Goal: Task Accomplishment & Management: Complete application form

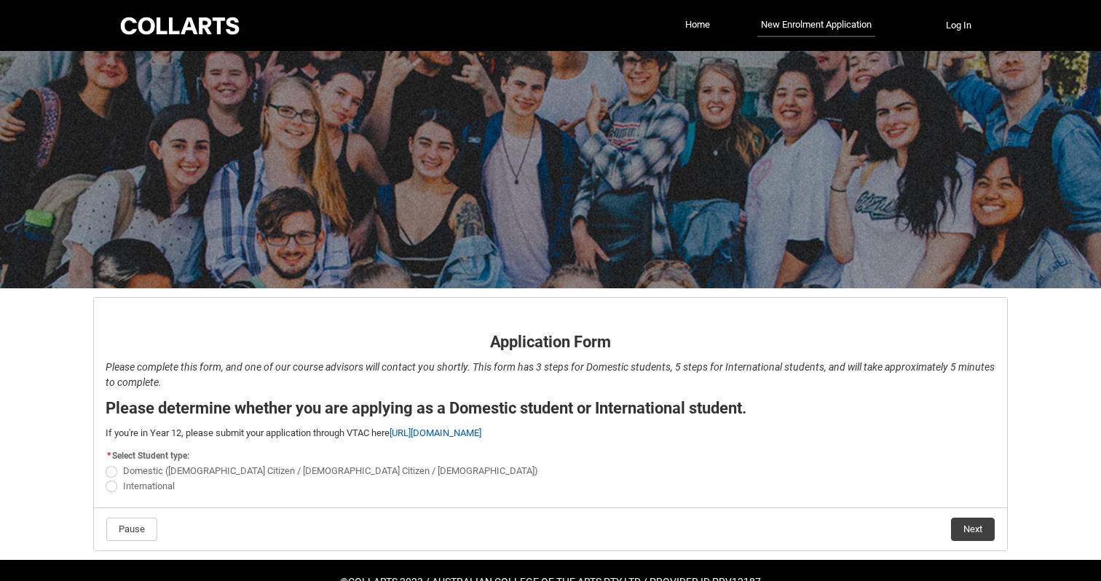
scroll to position [38, 0]
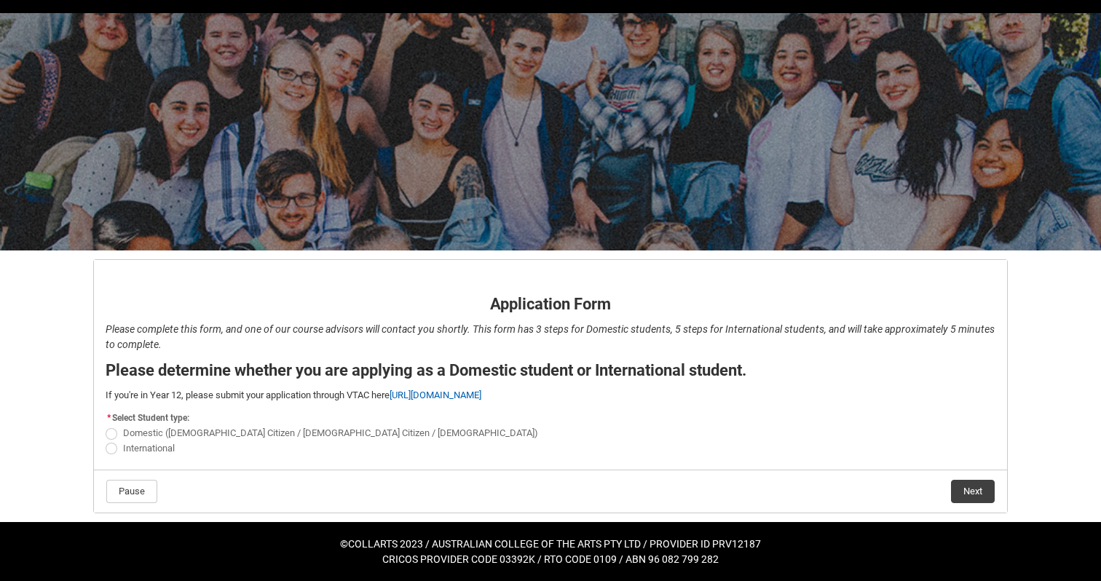
click at [114, 432] on span "REDU_Application_Form_for_Applicant flow" at bounding box center [112, 434] width 12 height 12
click at [106, 426] on input "Domestic ([DEMOGRAPHIC_DATA] Citizen / [DEMOGRAPHIC_DATA] Citizen / [DEMOGRAPHI…" at bounding box center [105, 425] width 1 height 1
radio input "true"
click at [978, 489] on button "Next" at bounding box center [973, 491] width 44 height 23
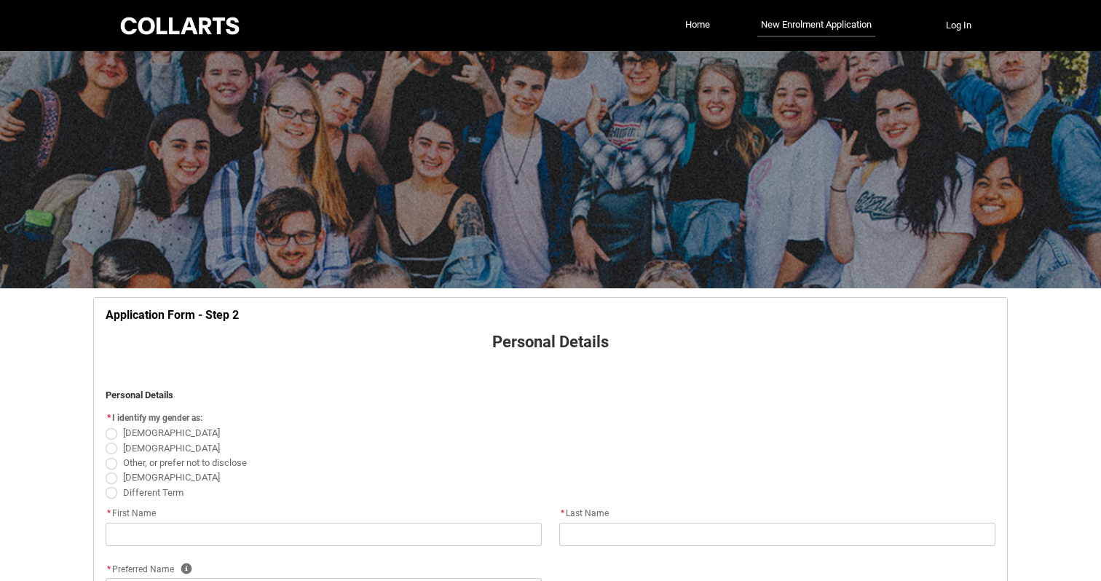
scroll to position [152, 0]
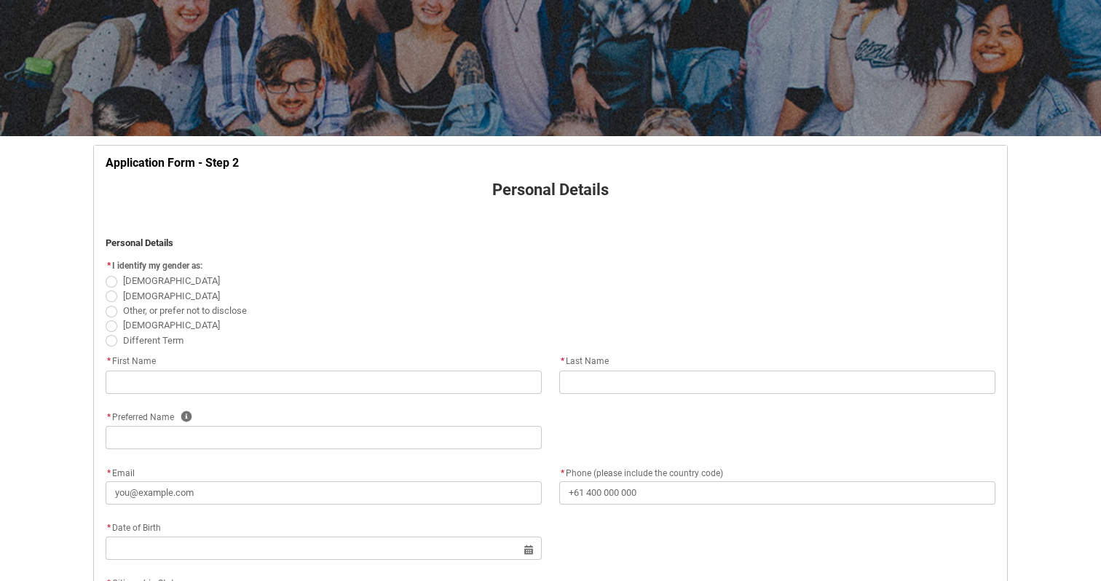
click at [114, 280] on span "REDU_Application_Form_for_Applicant flow" at bounding box center [112, 282] width 12 height 12
click at [106, 274] on input "[DEMOGRAPHIC_DATA]" at bounding box center [105, 273] width 1 height 1
radio input "true"
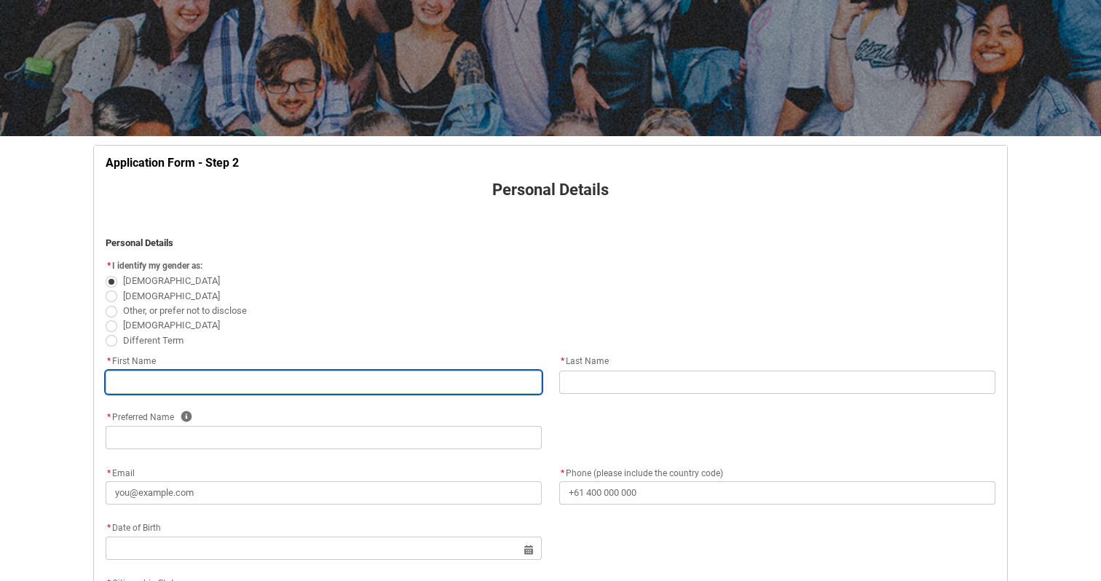
click at [344, 376] on input "REDU_Application_Form_for_Applicant flow" at bounding box center [324, 382] width 436 height 23
type lightning-primitive-input-simple "P"
type input "P"
type lightning-primitive-input-simple "Po"
type input "Po"
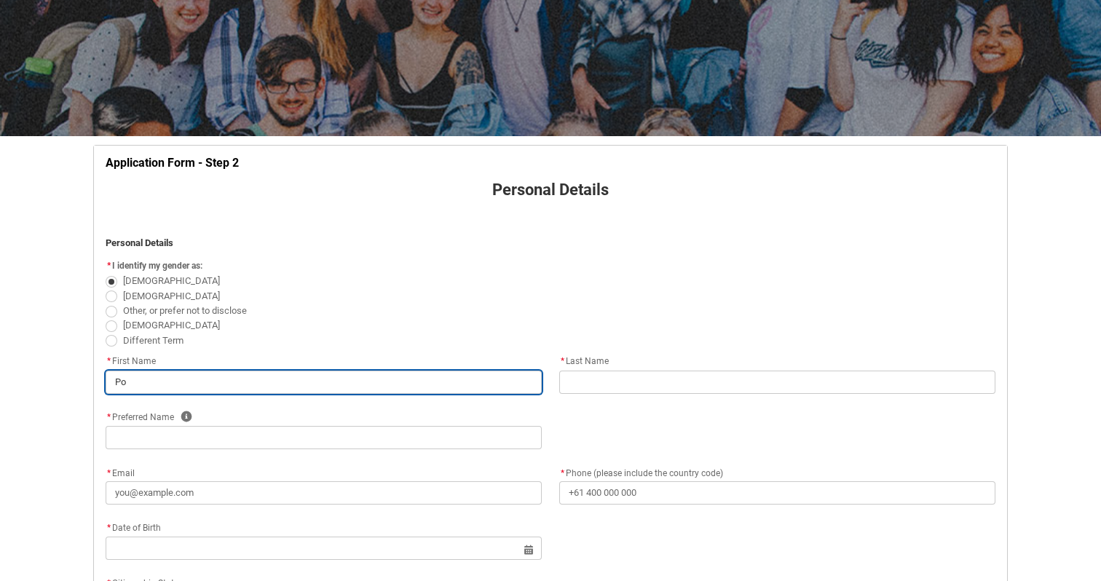
type lightning-primitive-input-simple "Pop"
type input "Pop"
type lightning-primitive-input-simple "[PERSON_NAME]"
type input "[PERSON_NAME]"
type lightning-primitive-input-simple "Poppy"
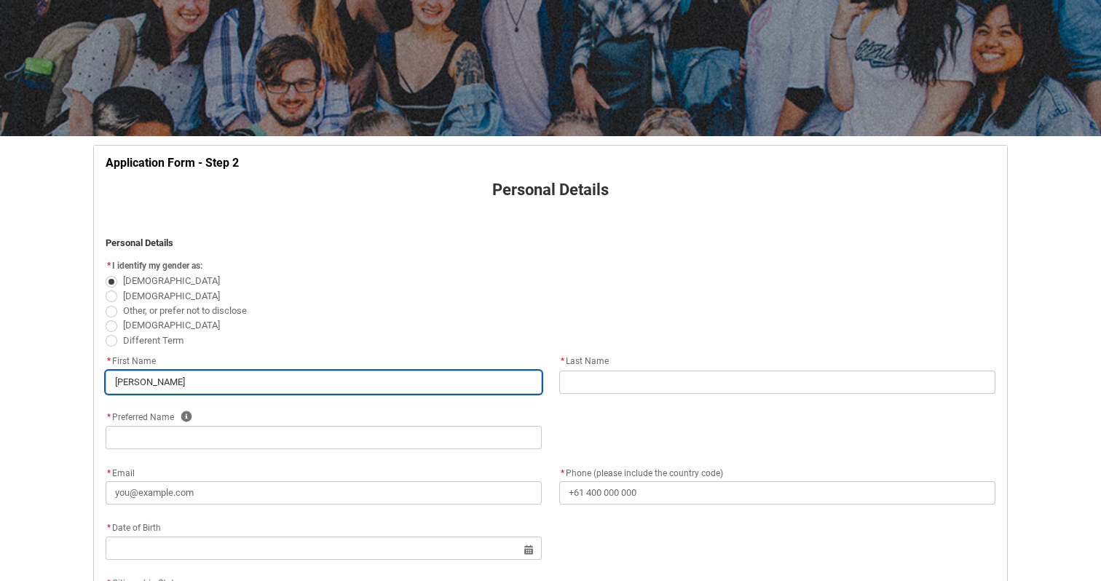
type input "Poppy"
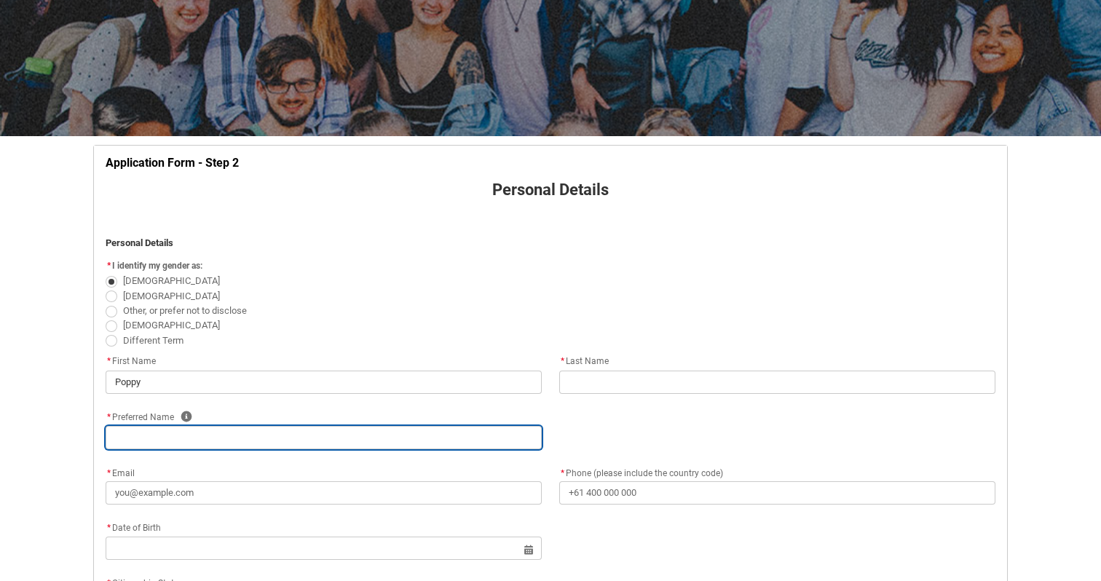
click at [315, 444] on input "REDU_Application_Form_for_Applicant flow" at bounding box center [324, 437] width 436 height 23
type lightning-primitive-input-simple "P"
type input "P"
type lightning-primitive-input-simple "Po"
type input "Po"
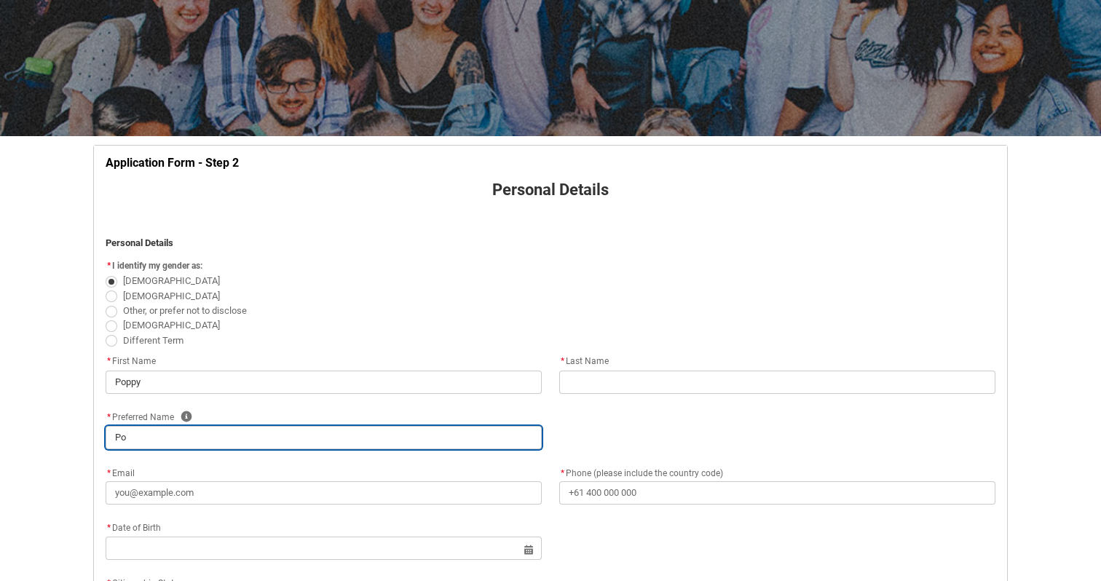
type lightning-primitive-input-simple "Pop"
type input "Pop"
type lightning-primitive-input-simple "[PERSON_NAME]"
type input "[PERSON_NAME]"
type lightning-primitive-input-simple "Poppy"
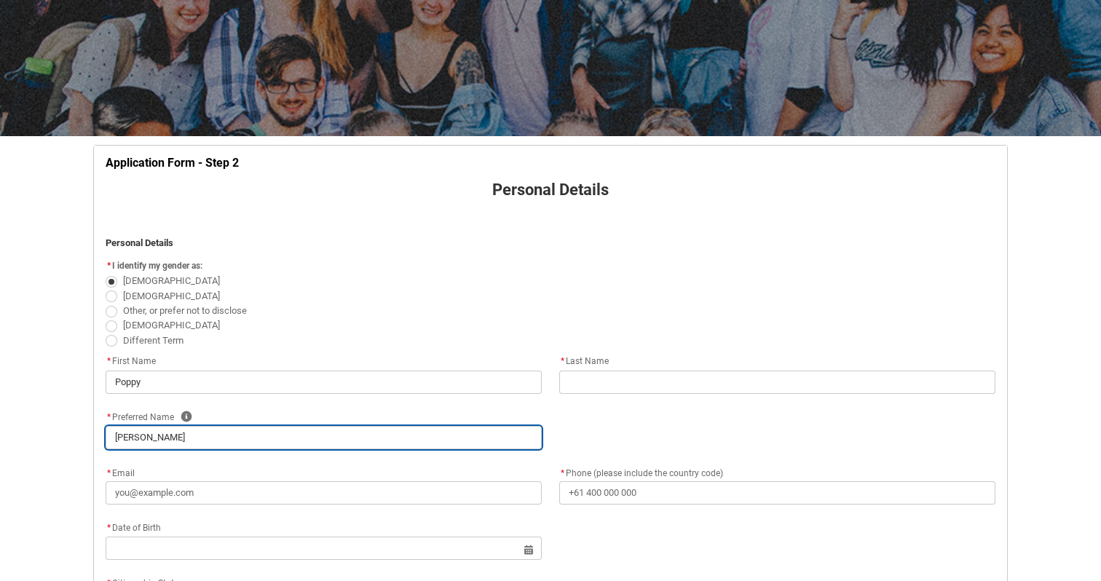
type input "Poppy"
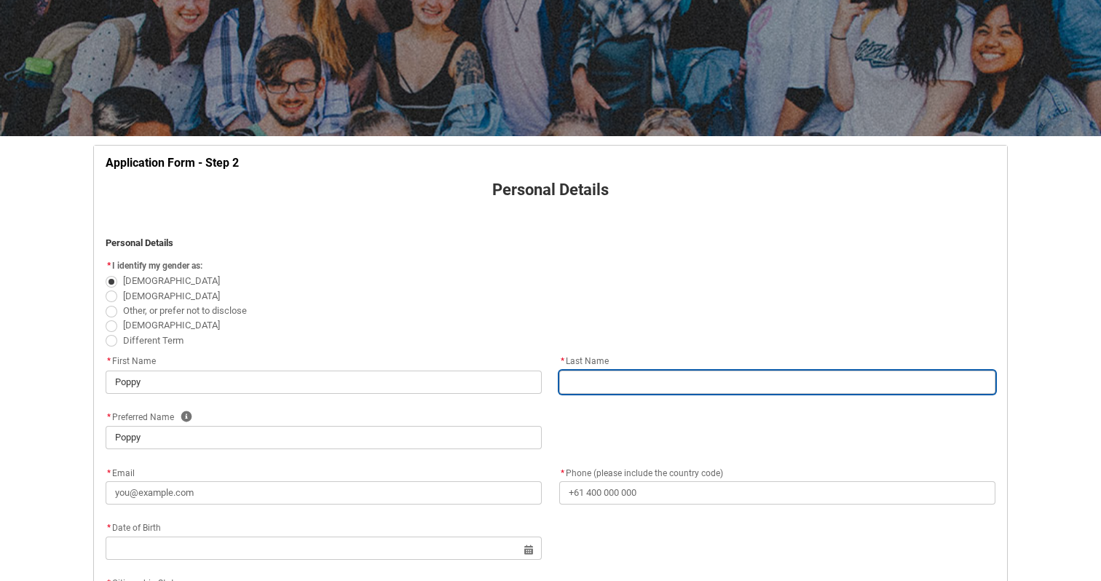
click at [634, 383] on input "REDU_Application_Form_for_Applicant flow" at bounding box center [777, 382] width 436 height 23
type lightning-primitive-input-simple "O"
type input "O"
type lightning-primitive-input-simple "Ol"
type input "Ol"
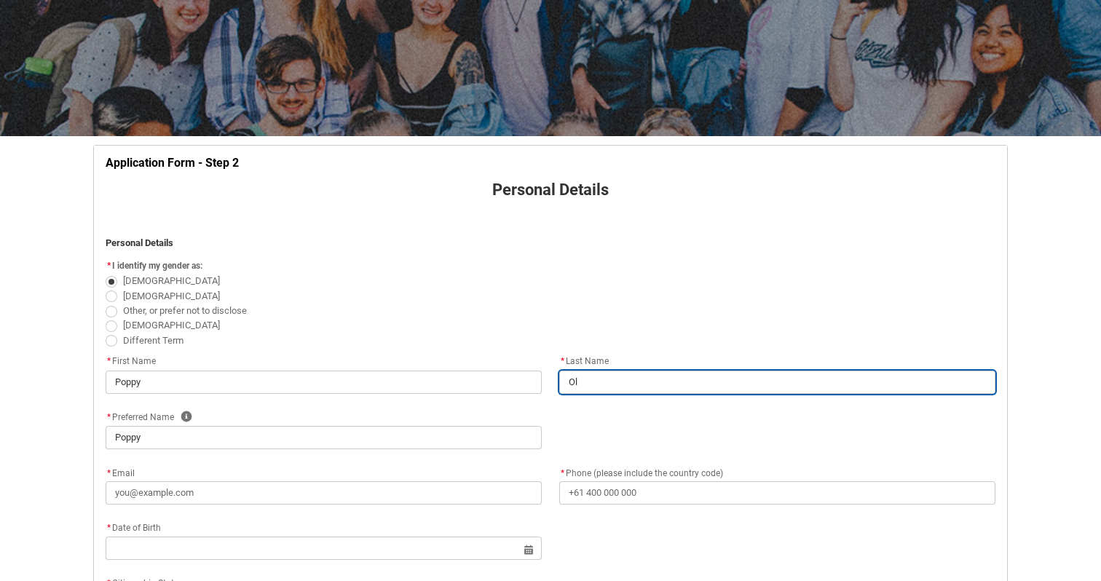
type lightning-primitive-input-simple "Ols"
type input "Ols"
type lightning-primitive-input-simple "Olse"
type input "Olse"
type lightning-primitive-input-simple "[PERSON_NAME]"
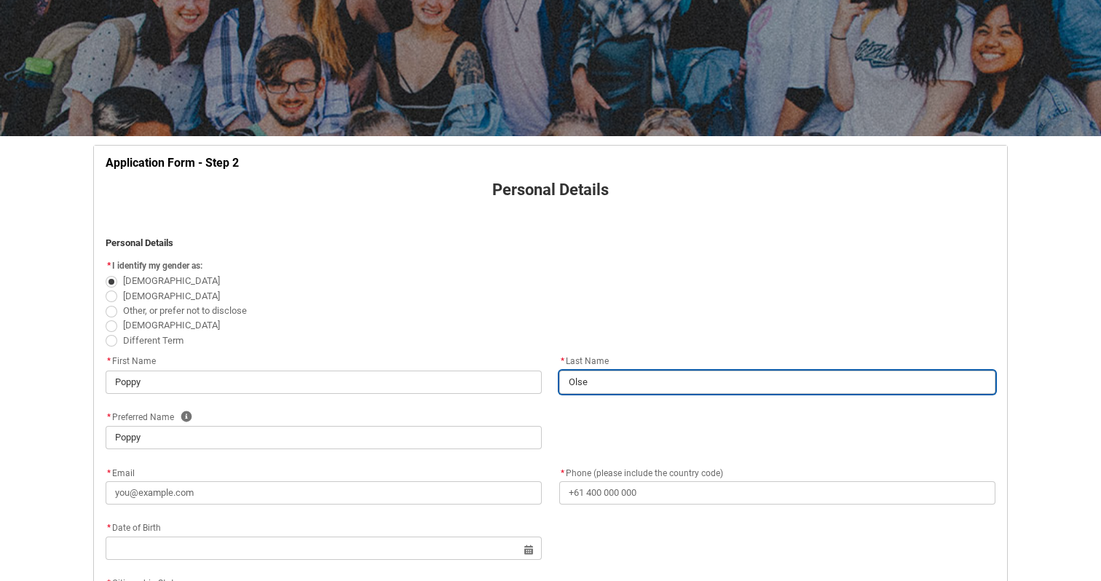
type input "[PERSON_NAME]"
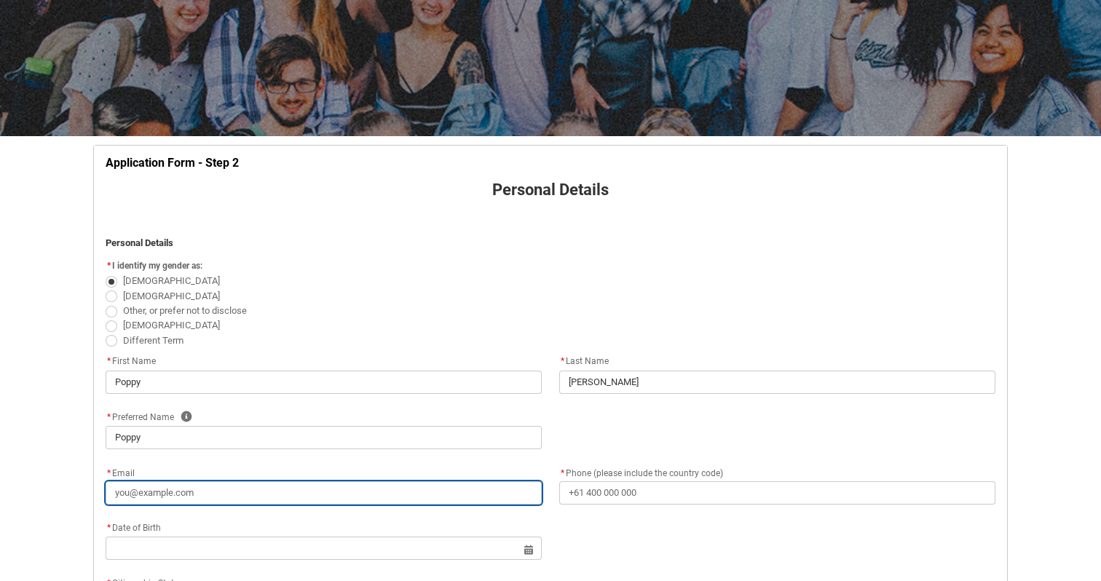
click at [360, 481] on input "* Email" at bounding box center [324, 492] width 436 height 23
type lightning-primitive-input-simple "p"
type input "p"
type lightning-primitive-input-simple "po"
type input "po"
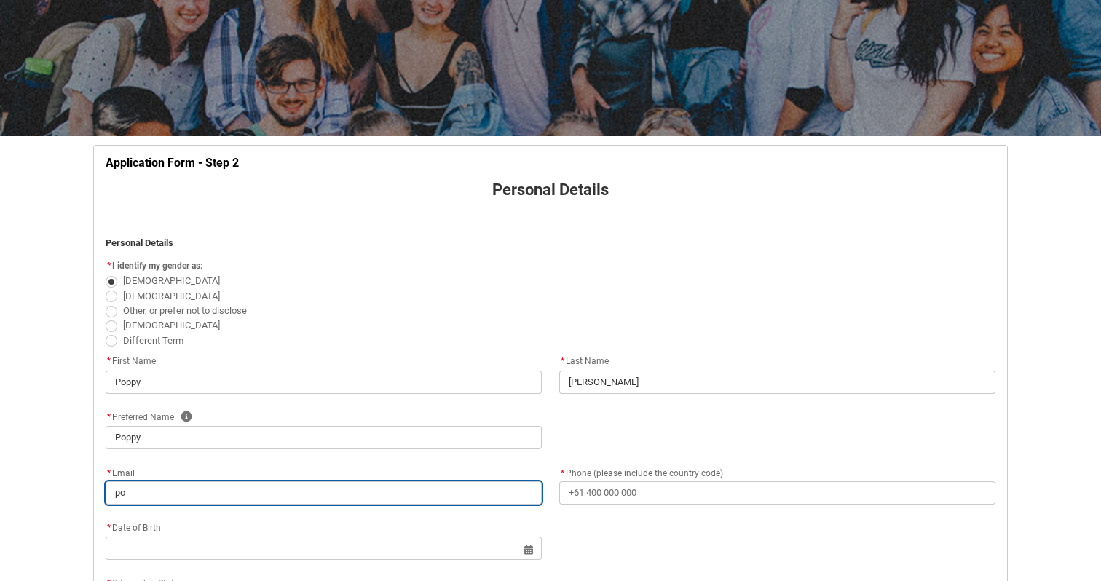
type lightning-primitive-input-simple "pop"
type input "pop"
type lightning-primitive-input-simple "[PERSON_NAME]"
type input "[PERSON_NAME]"
type lightning-primitive-input-simple "poppy"
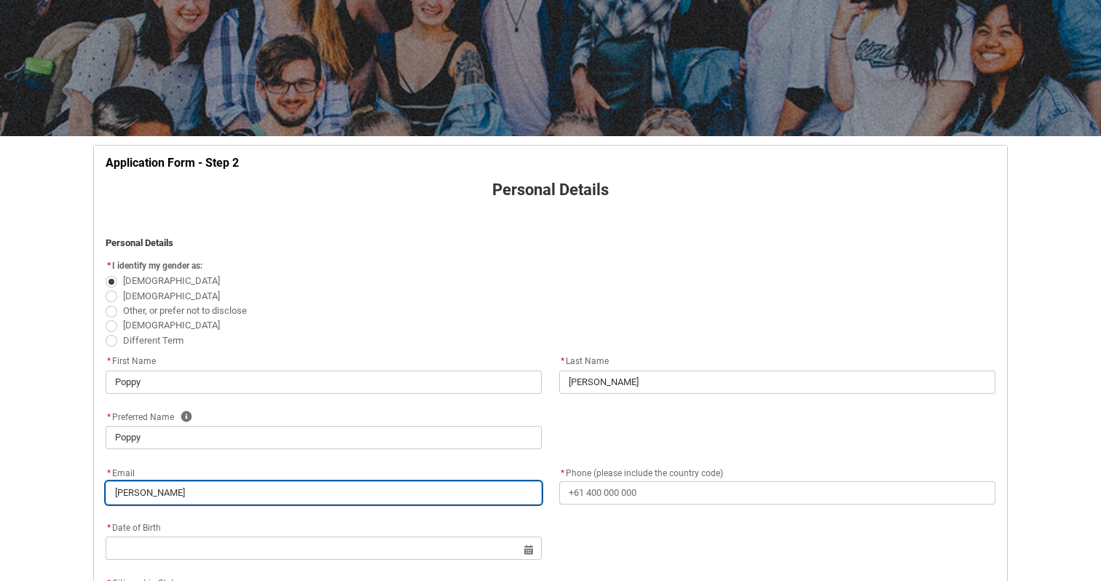
type input "poppy"
type lightning-primitive-input-simple "poppys"
type input "poppys"
type lightning-primitive-input-simple "poppyst"
type input "poppyst"
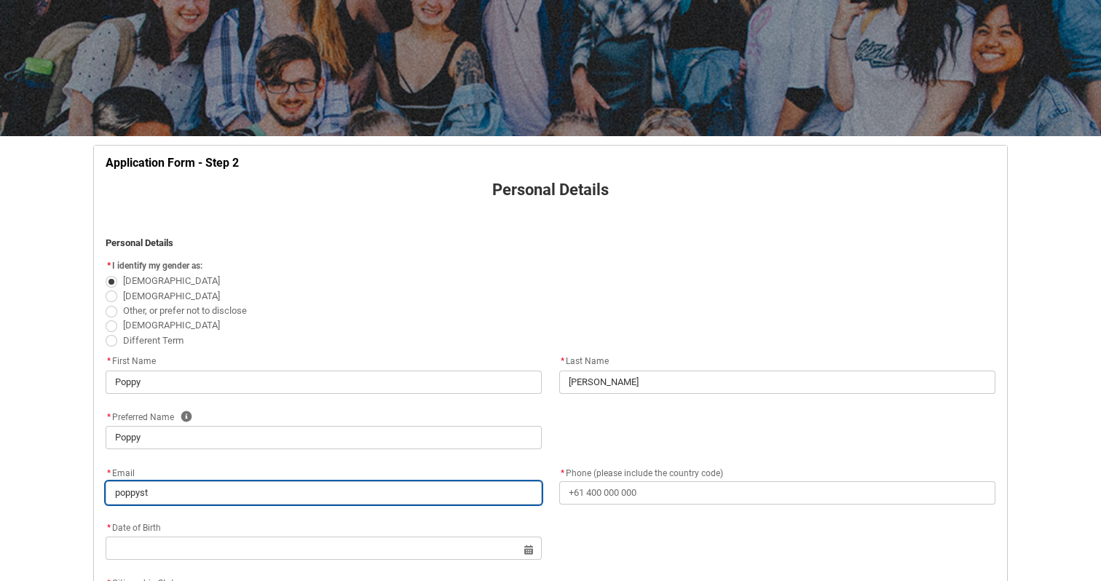
type lightning-primitive-input-simple "poppysta"
type input "poppysta"
type lightning-primitive-input-simple "poppystar"
type input "poppystar"
type lightning-primitive-input-simple "poppystarr"
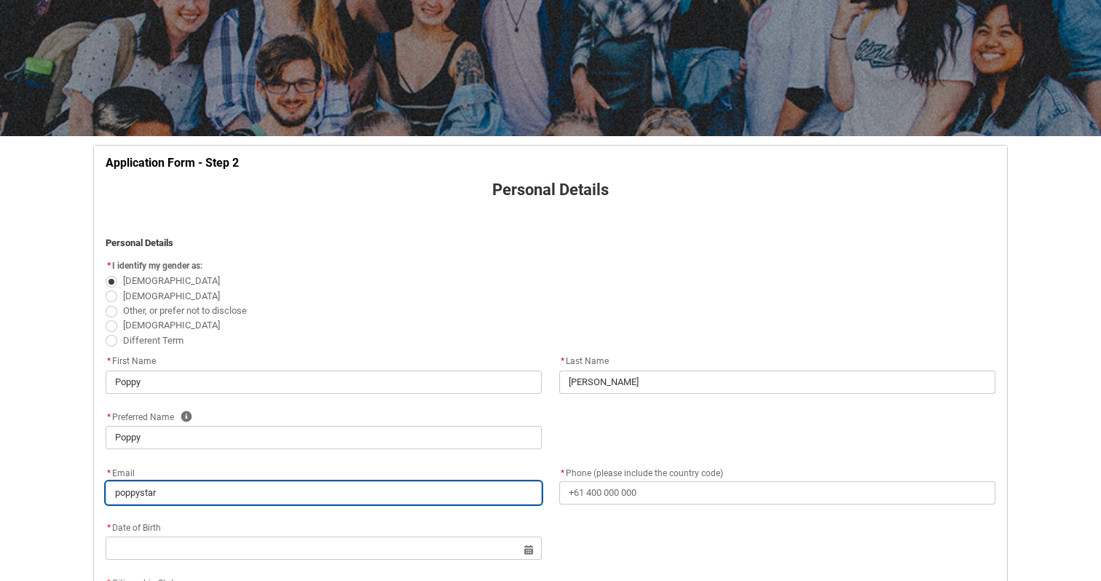
type input "poppystarr"
type lightning-primitive-input-simple "poppystarro"
type input "poppystarro"
type lightning-primitive-input-simple "poppystarrol"
type input "poppystarrol"
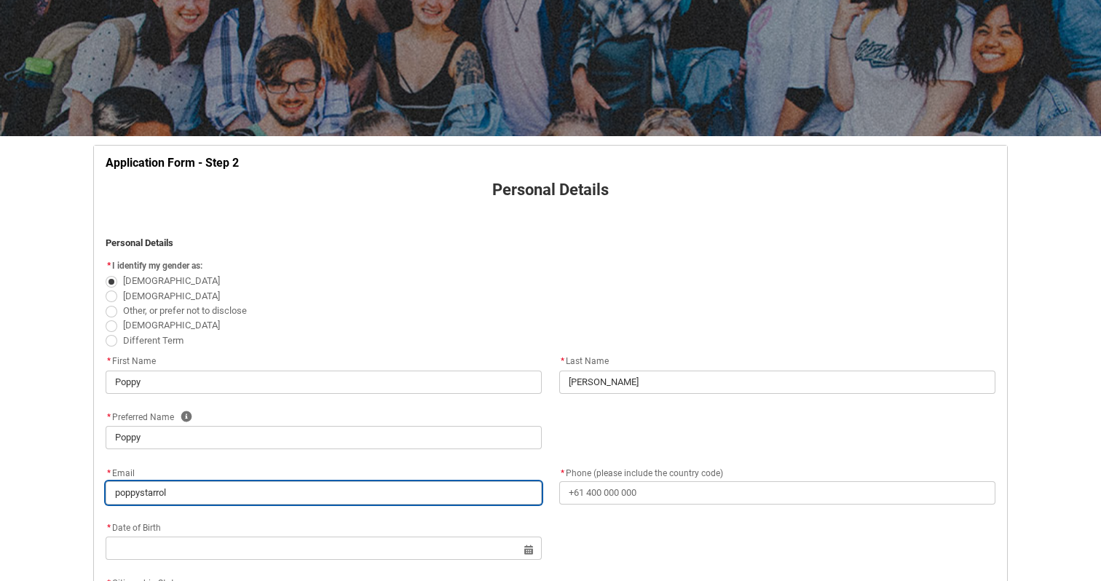
type lightning-primitive-input-simple "poppystarrols"
type input "poppystarrols"
type lightning-primitive-input-simple "poppystarrolse"
type input "poppystarrolse"
type lightning-primitive-input-simple "poppystarrolsen"
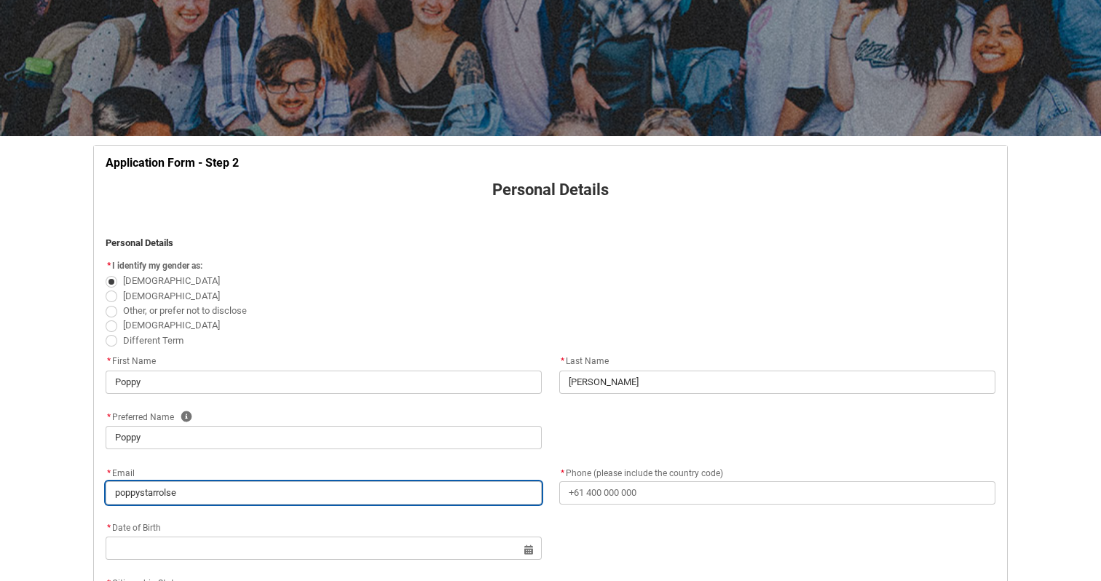
type input "poppystarrolsen"
type lightning-primitive-input-simple "poppystarrolsen@"
type input "poppystarrolsen@"
type lightning-primitive-input-simple "poppystarrolsen@i"
type input "poppystarrolsen@i"
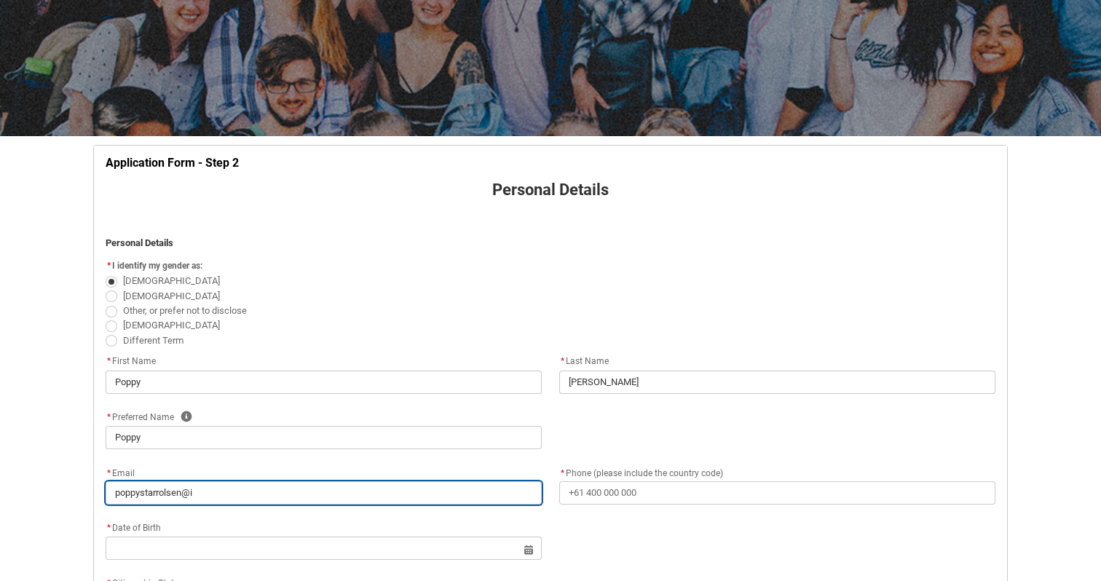
type lightning-primitive-input-simple "poppystarrolsen@ic"
type input "poppystarrolsen@ic"
type lightning-primitive-input-simple "poppystarrolsen@icl"
type input "poppystarrolsen@icl"
type lightning-primitive-input-simple "poppystarrolsen@iclo"
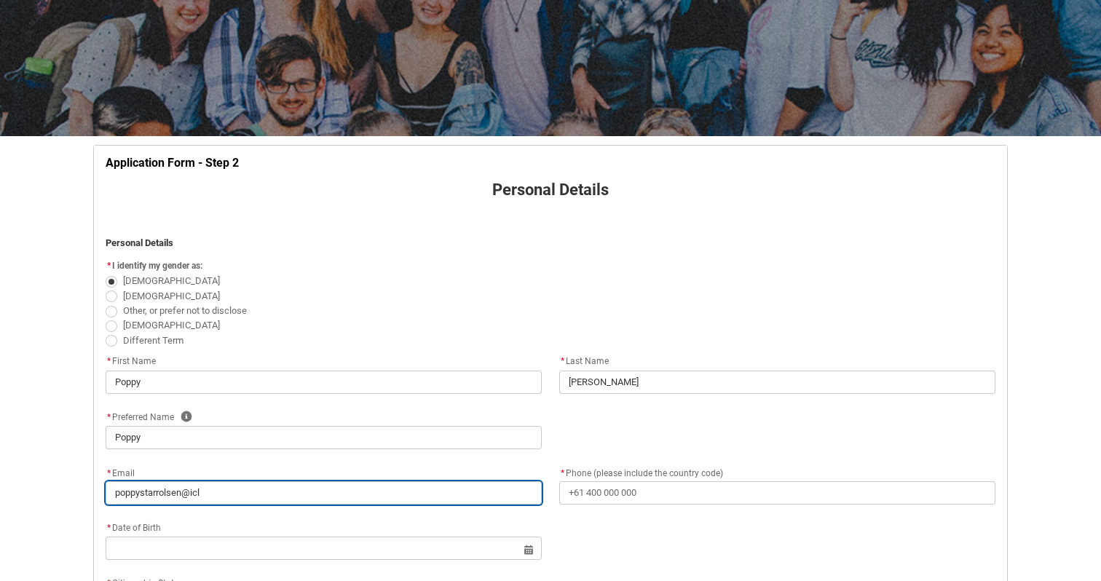
type input "poppystarrolsen@iclo"
type lightning-primitive-input-simple "poppystarrolsen@iclou"
type input "poppystarrolsen@iclou"
type lightning-primitive-input-simple "[EMAIL_ADDRESS]"
type input "[EMAIL_ADDRESS]"
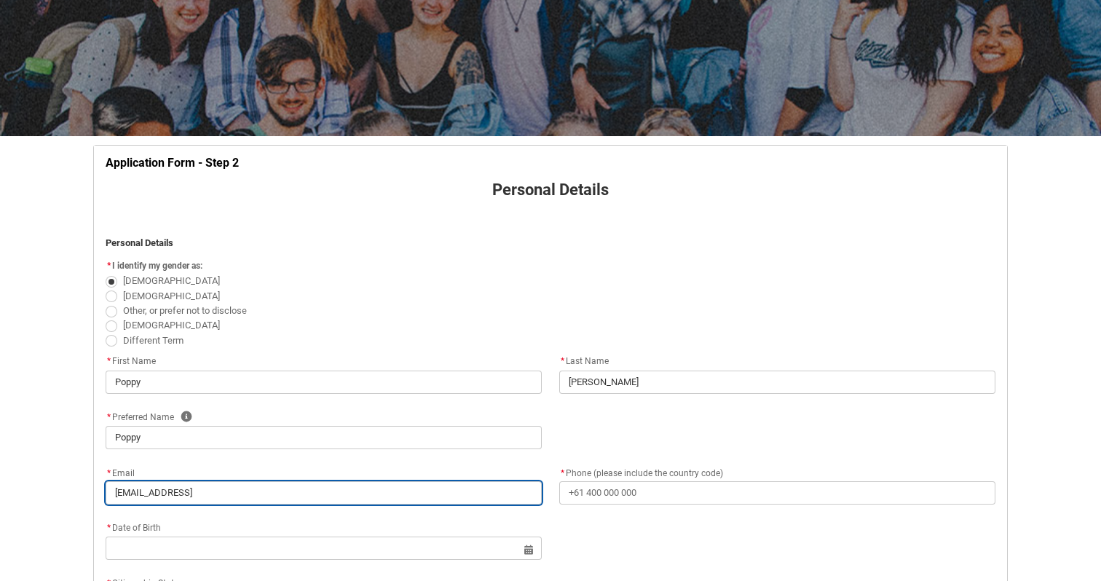
type lightning-primitive-input-simple "[EMAIL_ADDRESS]."
type input "[EMAIL_ADDRESS]."
type lightning-primitive-input-simple "poppystarrolsen@icloud.c"
type input "poppystarrolsen@icloud.c"
type lightning-primitive-input-simple "[EMAIL_ADDRESS][DOMAIN_NAME]"
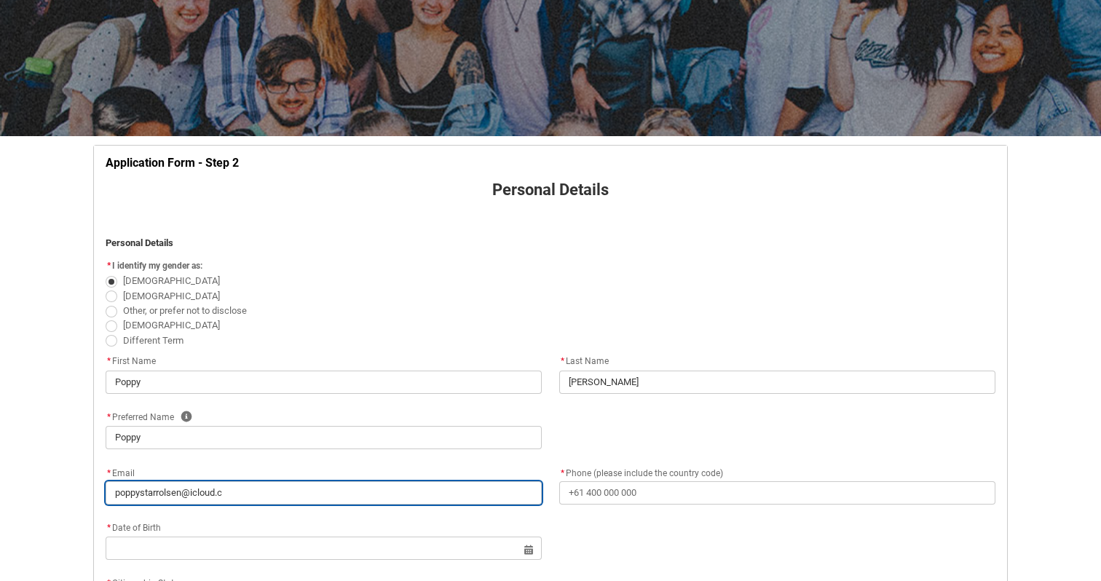
type input "[EMAIL_ADDRESS][DOMAIN_NAME]"
type lightning-primitive-input-simple "[EMAIL_ADDRESS][DOMAIN_NAME]"
type input "[EMAIL_ADDRESS][DOMAIN_NAME]"
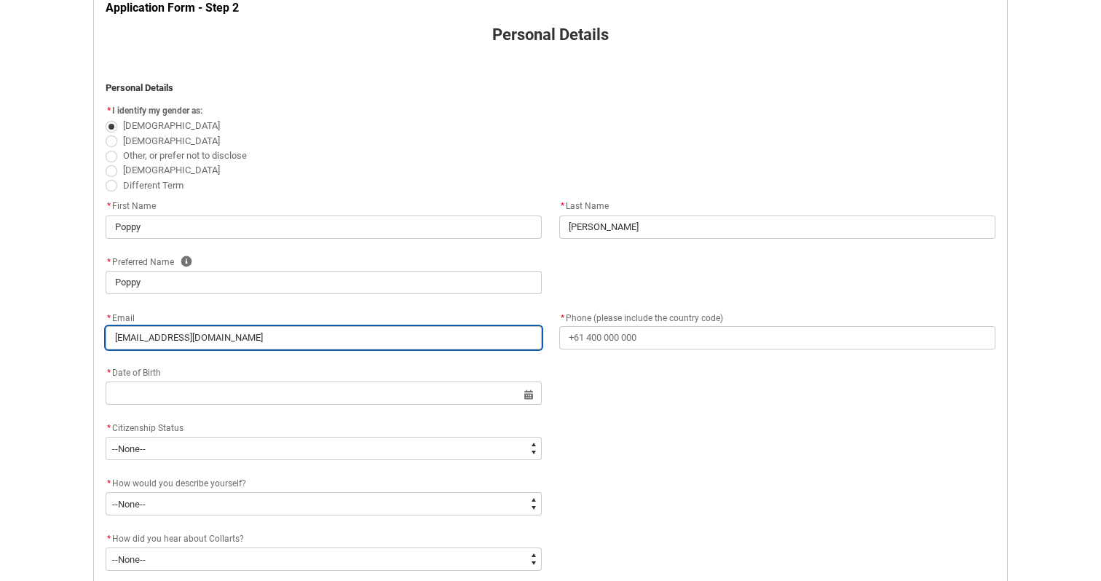
scroll to position [313, 0]
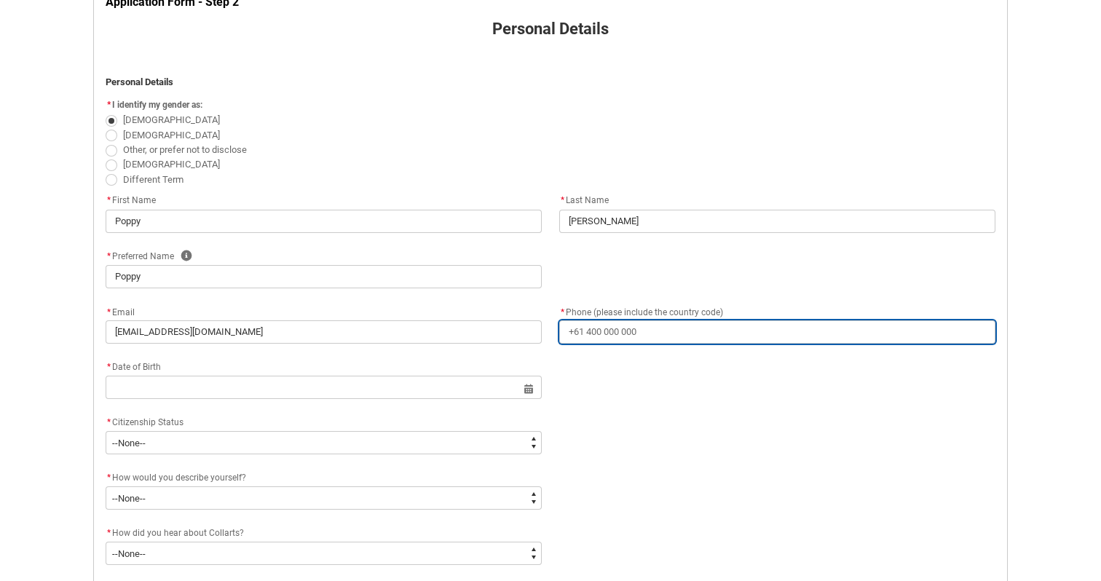
click at [608, 329] on input "* Phone (please include the country code)" at bounding box center [777, 331] width 436 height 23
type lightning-primitive-input-simple "0"
type input "0"
type lightning-primitive-input-simple "04"
type input "04"
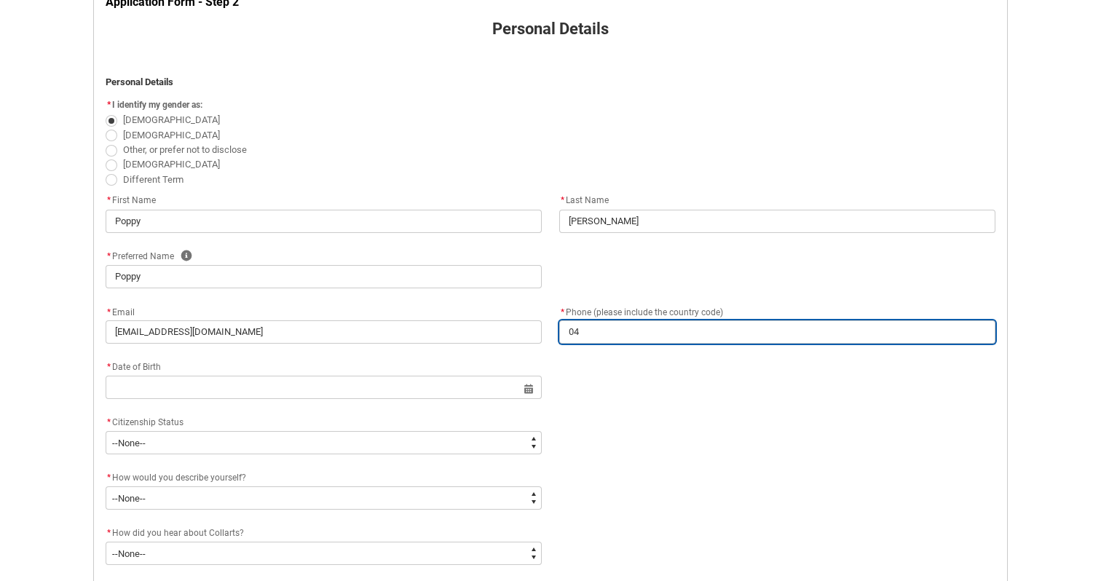
type lightning-primitive-input-simple "043"
type input "043"
type lightning-primitive-input-simple "0432"
type input "0432"
type lightning-primitive-input-simple "04324"
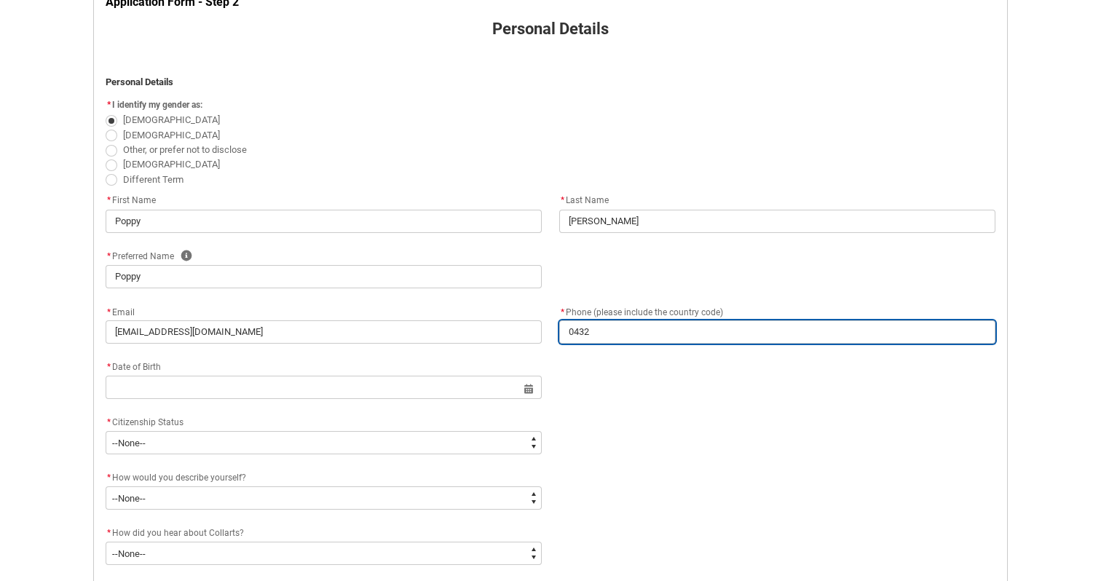
type input "04324"
type lightning-primitive-input-simple "043249"
type input "043249"
type lightning-primitive-input-simple "0432497"
type input "0432497"
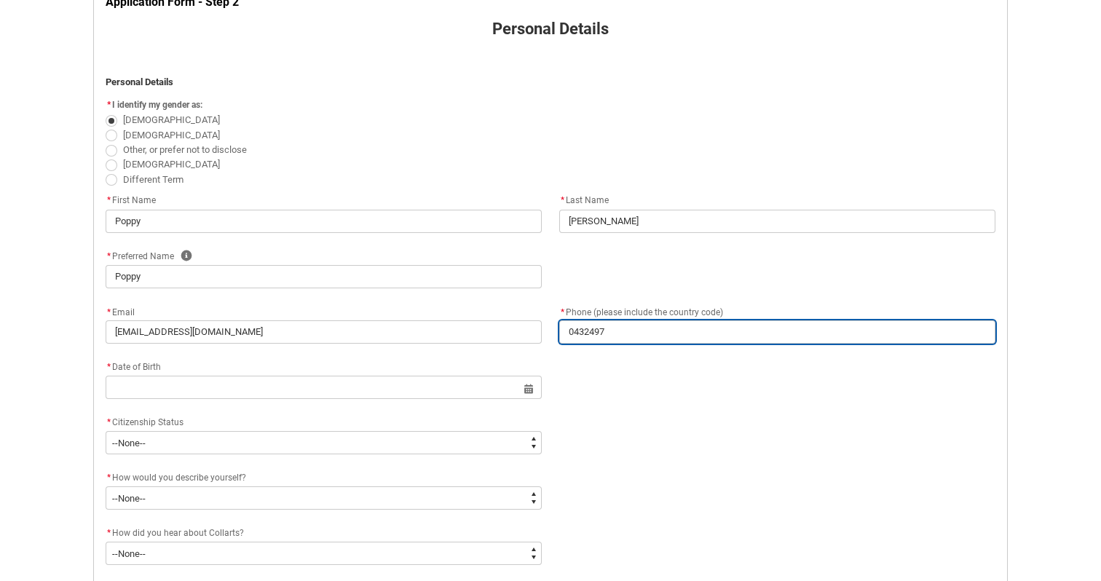
type lightning-primitive-input-simple "04324973"
type input "04324973"
type lightning-primitive-input-simple "043249736"
type input "043249736"
type lightning-primitive-input-simple "0432497363"
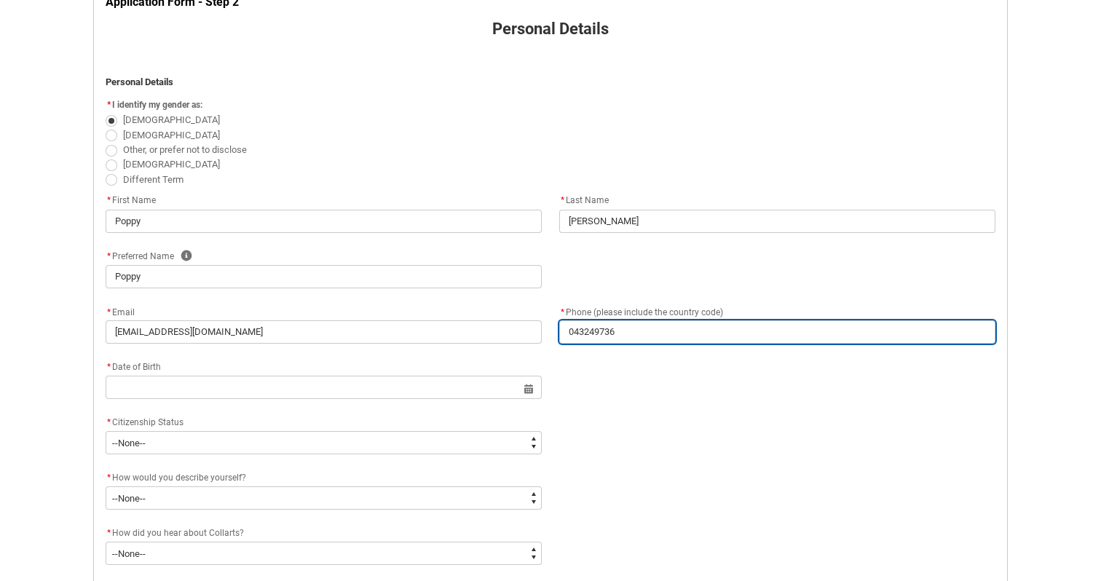
type input "0432497363"
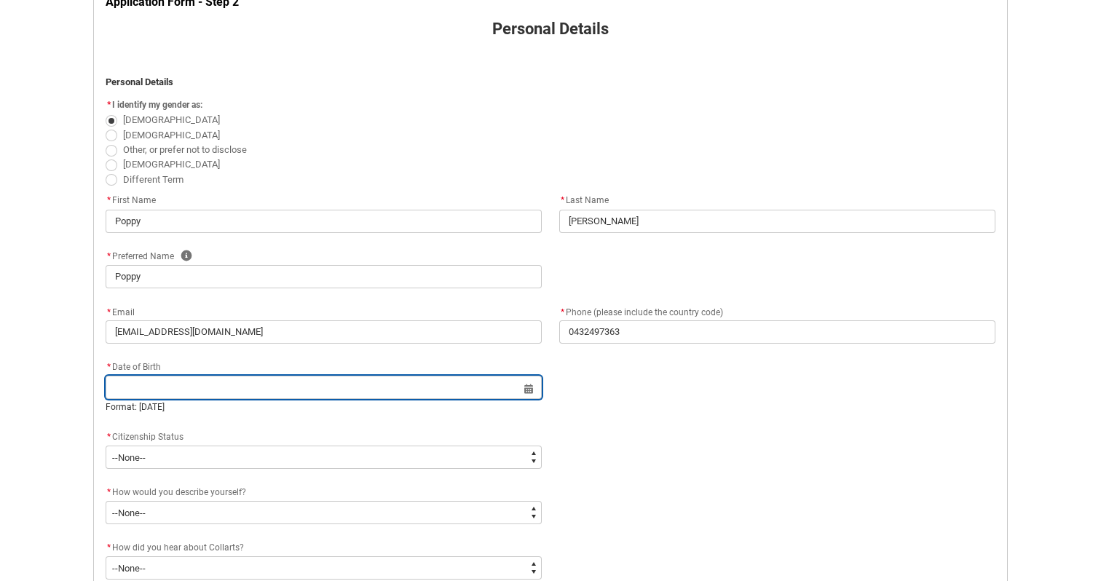
click at [455, 389] on input "REDU_Application_Form_for_Applicant flow" at bounding box center [324, 387] width 436 height 23
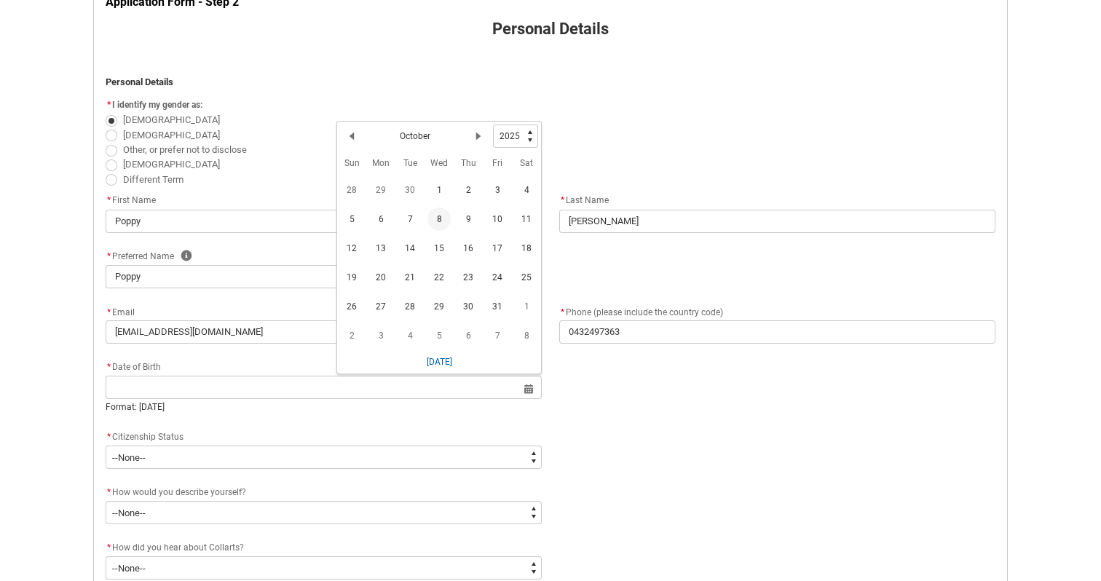
click at [420, 138] on h2 "October" at bounding box center [415, 136] width 31 height 13
click at [478, 133] on lightning-primitive-icon "Date picker: October" at bounding box center [478, 136] width 10 height 10
click at [479, 134] on lightning-primitive-icon "Date picker: November" at bounding box center [478, 139] width 10 height 10
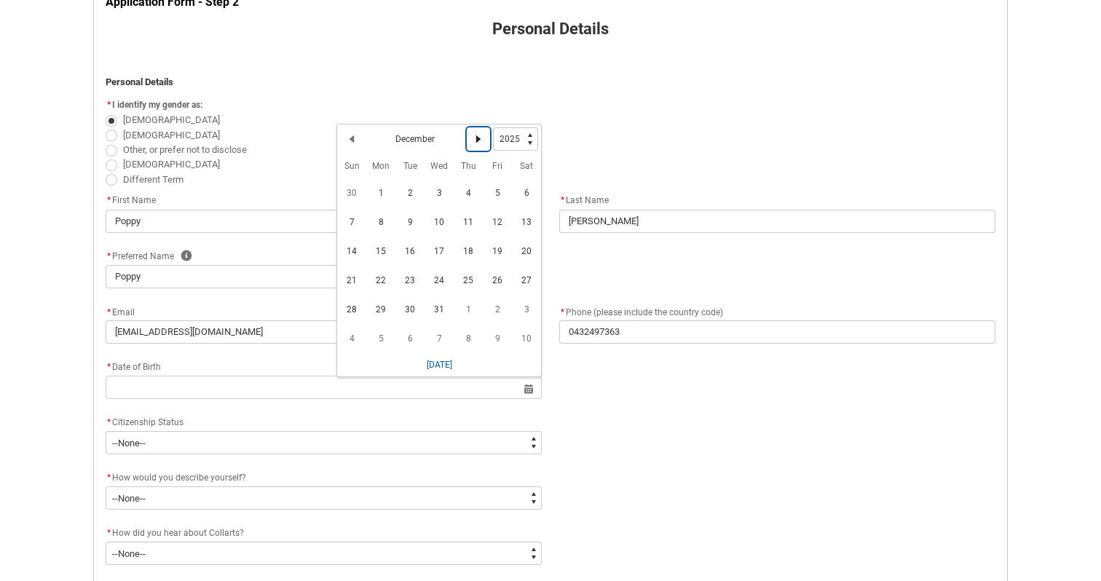
click at [479, 134] on lightning-primitive-icon "Date picker: December" at bounding box center [478, 139] width 10 height 10
select select "2026"
click at [479, 134] on lightning-primitive-icon "Date picker: January" at bounding box center [478, 139] width 10 height 10
click at [479, 134] on lightning-primitive-icon "Date picker: February" at bounding box center [478, 139] width 10 height 10
click at [479, 134] on lightning-primitive-icon "Date picker: March" at bounding box center [478, 139] width 10 height 10
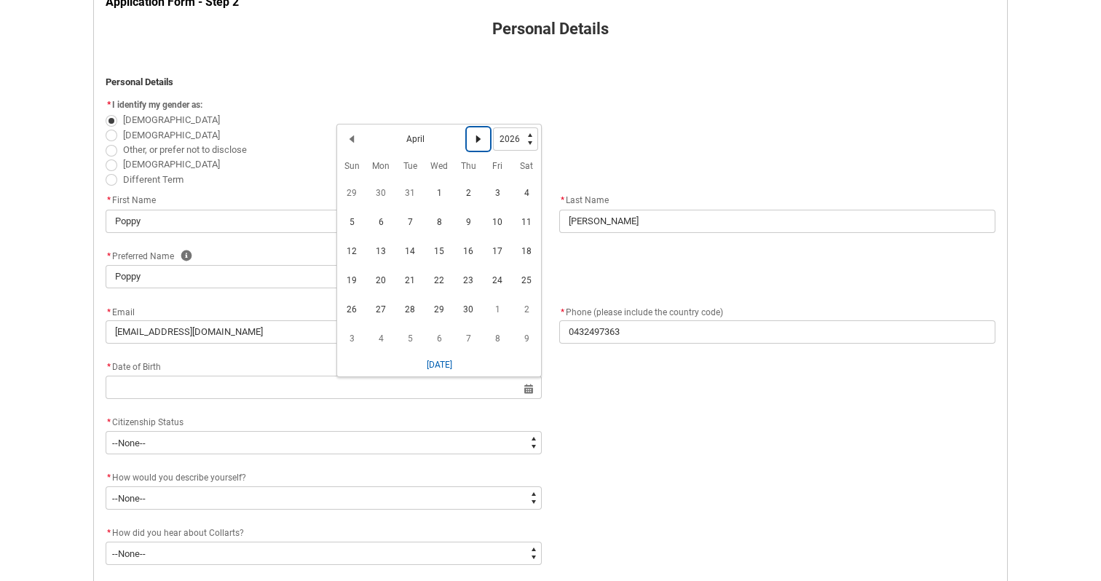
click at [479, 134] on lightning-primitive-icon "Date picker: April" at bounding box center [478, 139] width 10 height 10
click at [479, 134] on lightning-primitive-icon "Date picker: May" at bounding box center [478, 139] width 10 height 10
click at [515, 141] on select "1925 1926 1927 1928 1929 1930 1931 1932 1933 1934 1935 1936 1937 1938 1939 1940…" at bounding box center [515, 138] width 45 height 23
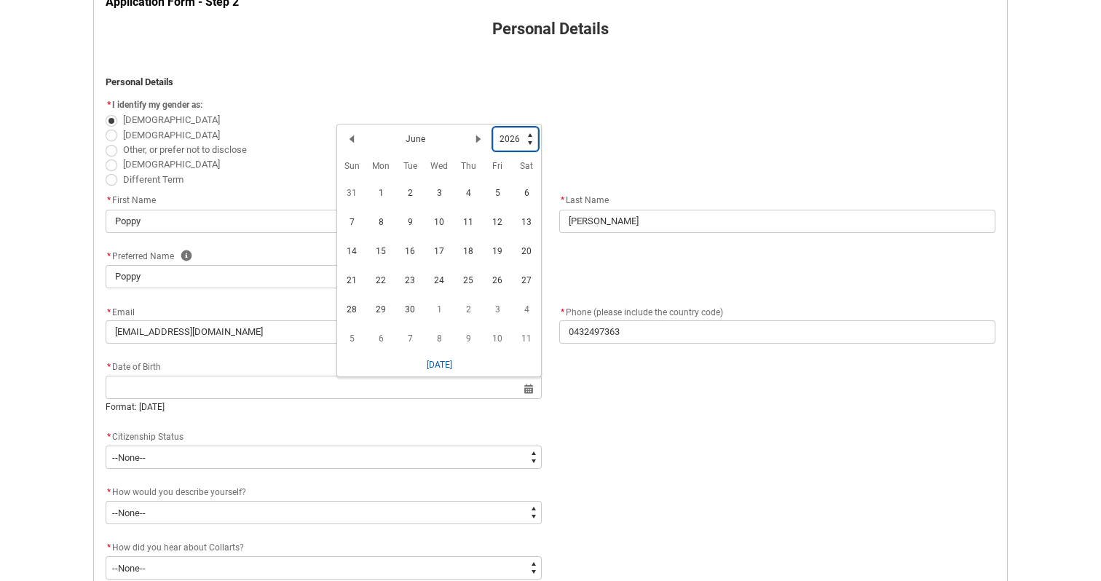
type lightning-select "2000"
click at [494, 127] on select "1925 1926 1927 1928 1929 1930 1931 1932 1933 1934 1935 1936 1937 1938 1939 1940…" at bounding box center [515, 138] width 45 height 23
select select "2000"
click at [462, 191] on span "1" at bounding box center [468, 192] width 23 height 23
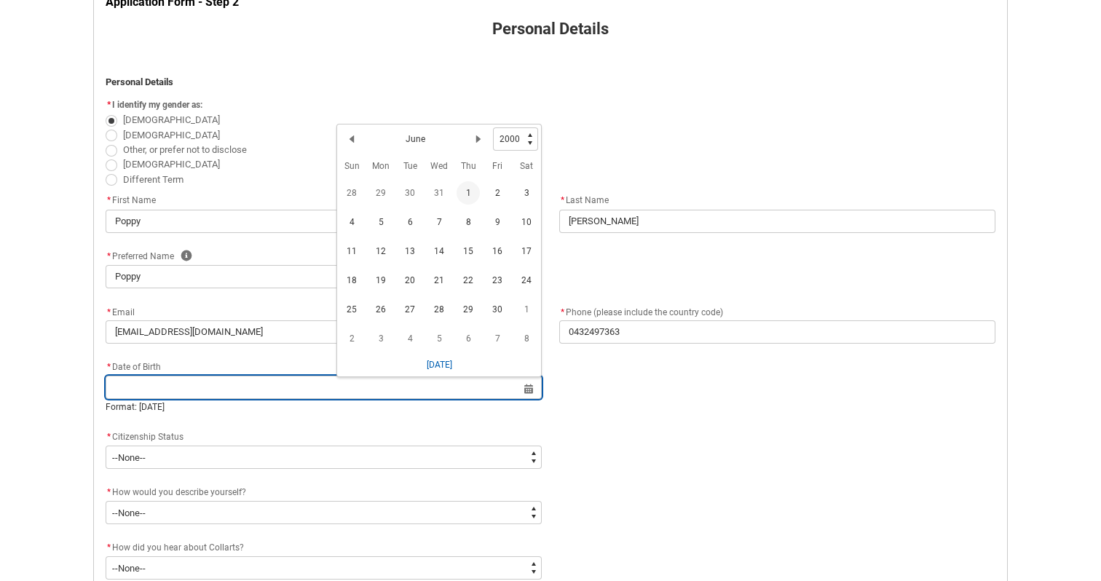
type lightning-datepicker "[DATE]"
type lightning-input "[DATE]"
type input "[DATE]"
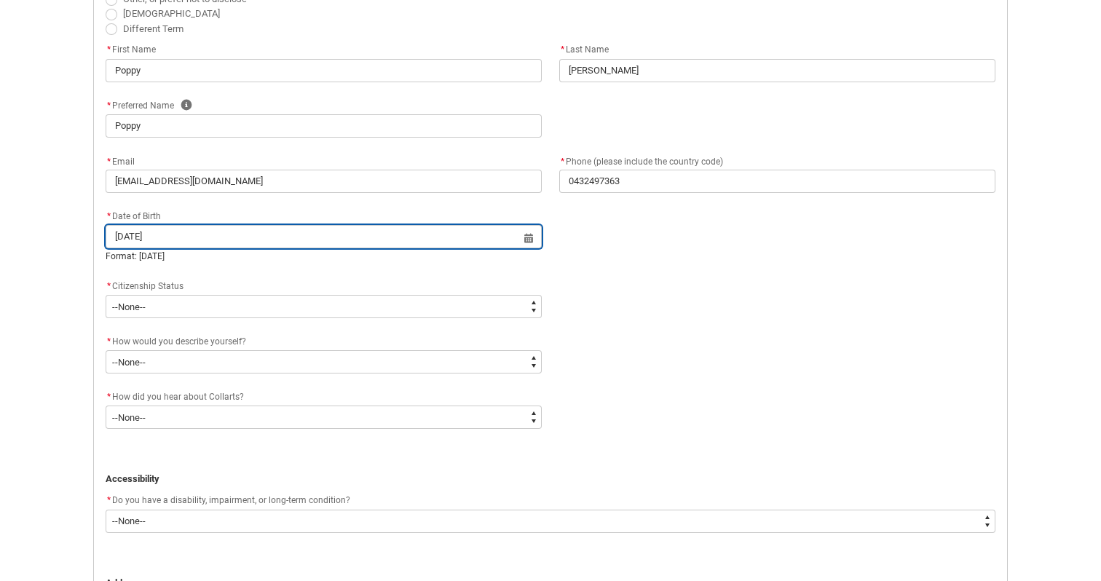
scroll to position [477, 0]
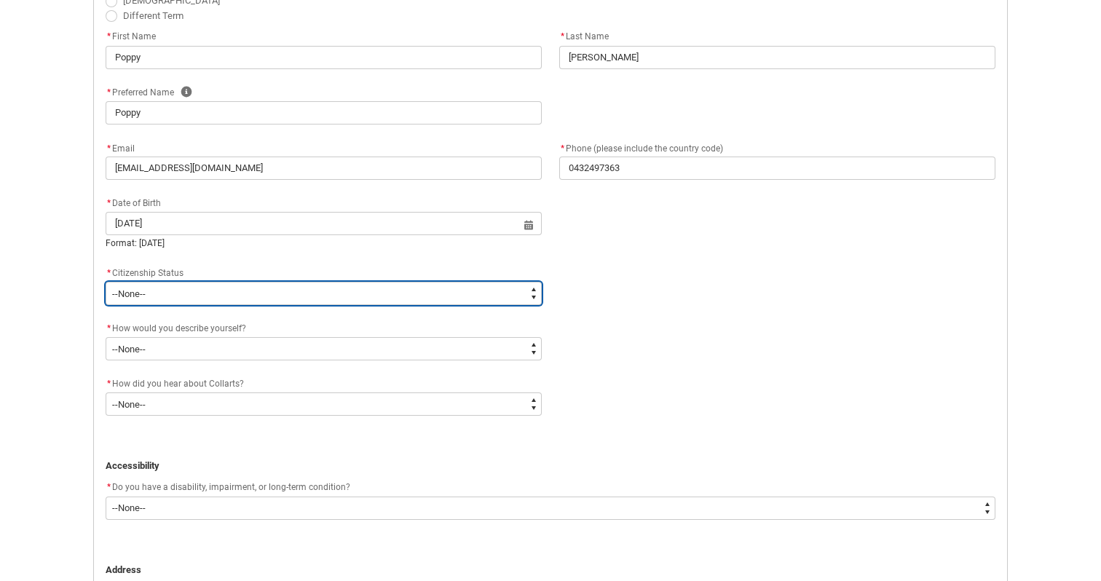
click at [331, 286] on select "--None-- [DEMOGRAPHIC_DATA] Humanitarian Visa [DEMOGRAPHIC_DATA] citizen Other …" at bounding box center [324, 293] width 436 height 23
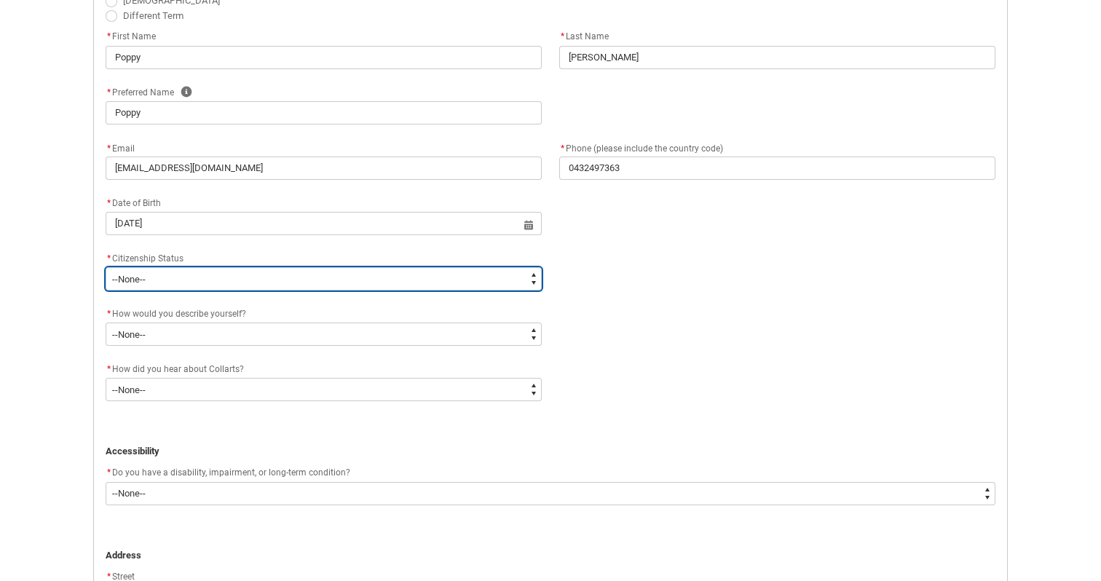
type lightning-select "Citizenship.1"
click at [106, 267] on select "--None-- [DEMOGRAPHIC_DATA] Humanitarian Visa [DEMOGRAPHIC_DATA] citizen Other …" at bounding box center [324, 278] width 436 height 23
select select "Citizenship.1"
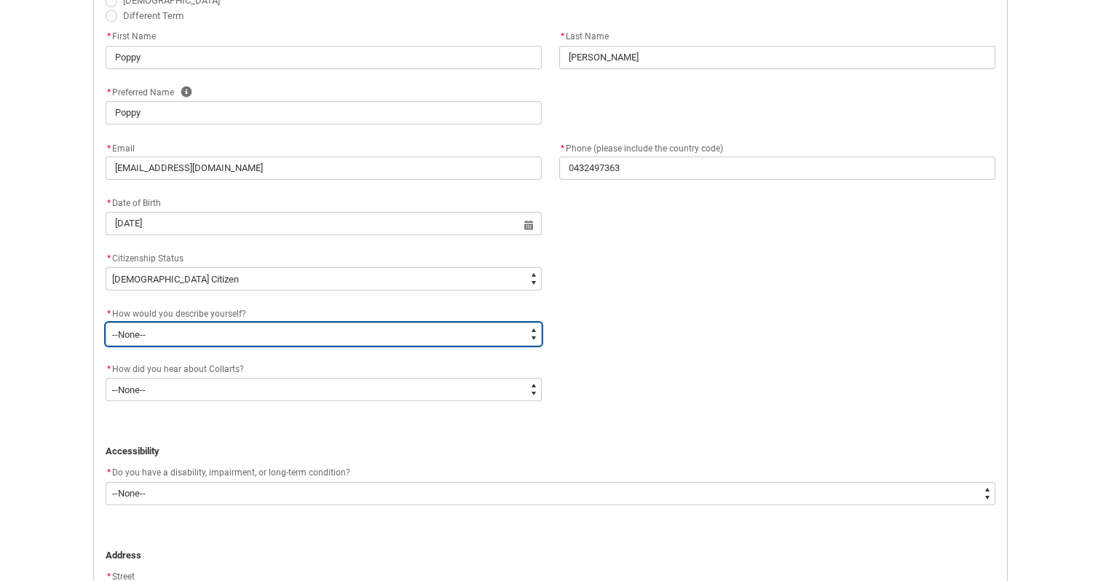
click at [299, 332] on select "--None-- I'm currently in Year 12 and planning what I'll do after school I've c…" at bounding box center [324, 334] width 436 height 23
type lightning-select "HSLC_Domestic_f"
click at [106, 323] on select "--None-- I'm currently in Year 12 and planning what I'll do after school I've c…" at bounding box center [324, 334] width 436 height 23
select select "HSLC_Domestic_f"
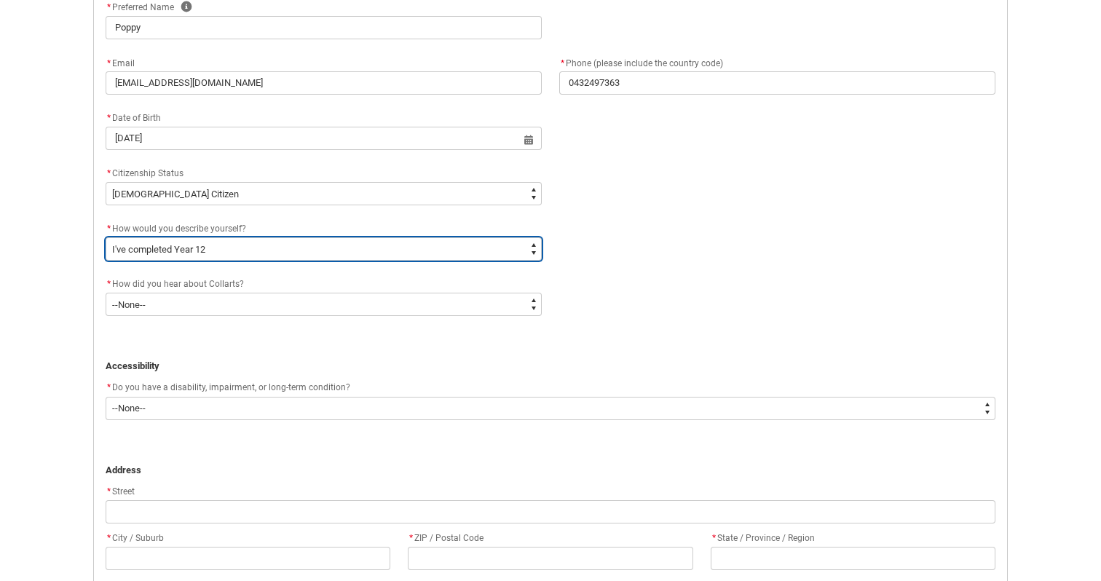
scroll to position [601, 0]
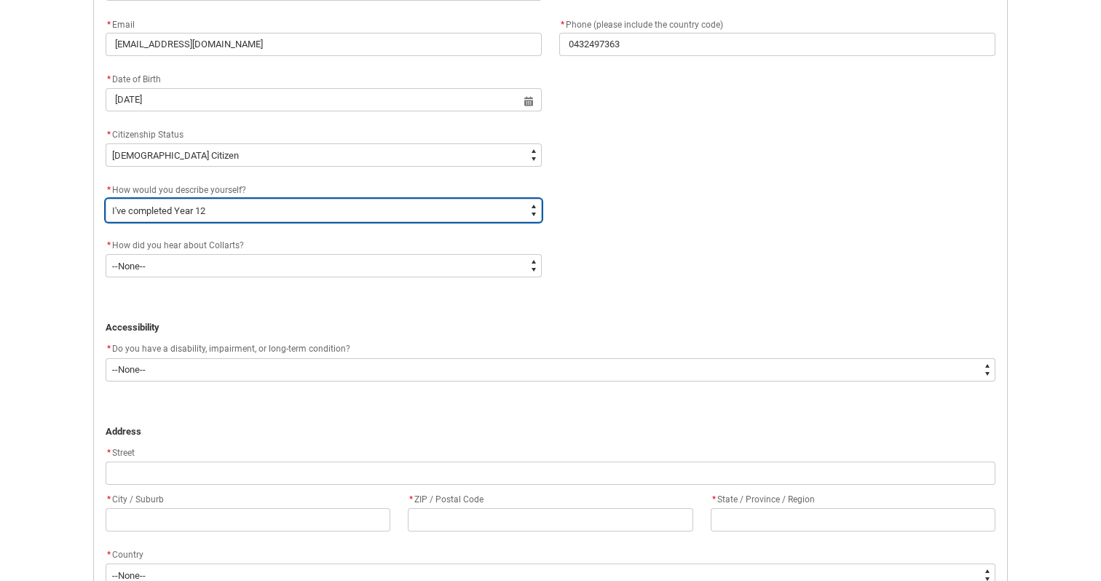
click at [272, 212] on select "--None-- I'm currently in Year 12 and planning what I'll do after school I've c…" at bounding box center [324, 210] width 436 height 23
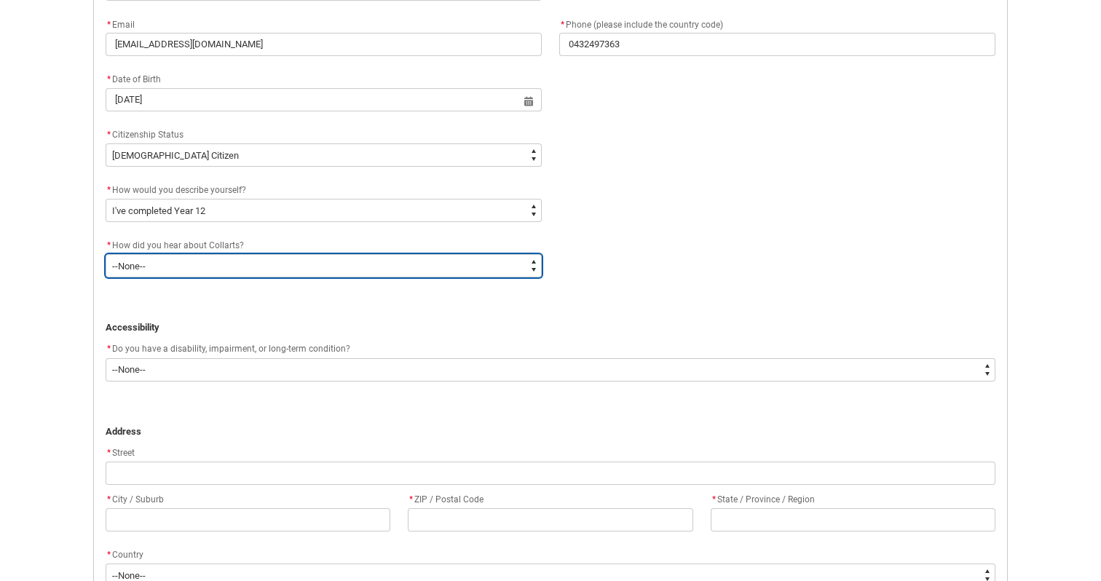
click at [404, 261] on select "--None-- Advertising - Facebook Advertising - Google Advertising - Instagram Ad…" at bounding box center [324, 265] width 436 height 23
type lightning-select "Heard_About_Collarts_Picklist.Advertising - Google"
click at [106, 254] on select "--None-- Advertising - Facebook Advertising - Google Advertising - Instagram Ad…" at bounding box center [324, 265] width 436 height 23
select select "Heard_About_Collarts_Picklist.Advertising - Google"
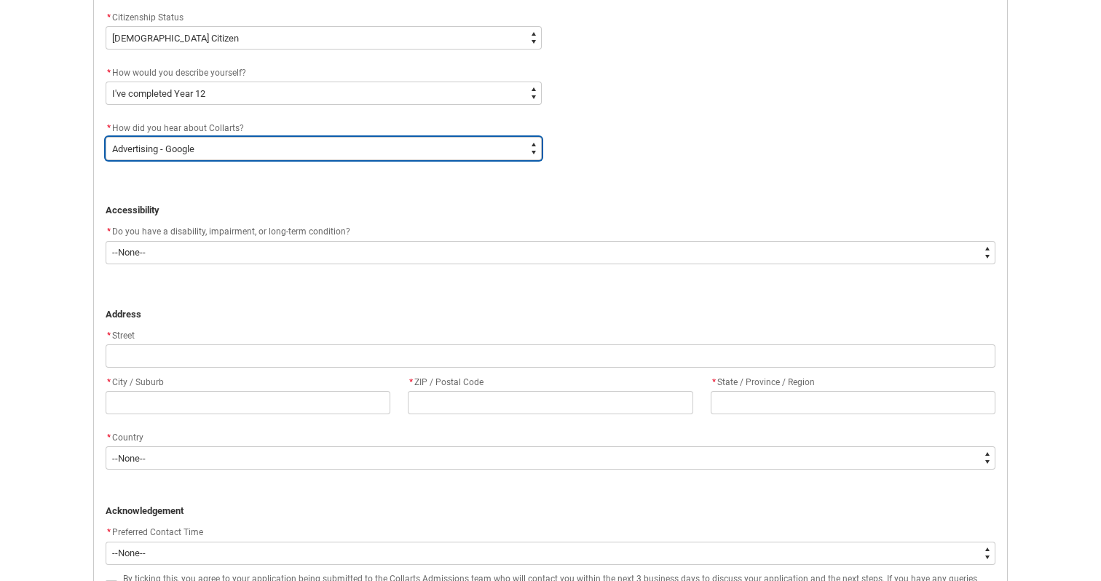
scroll to position [722, 0]
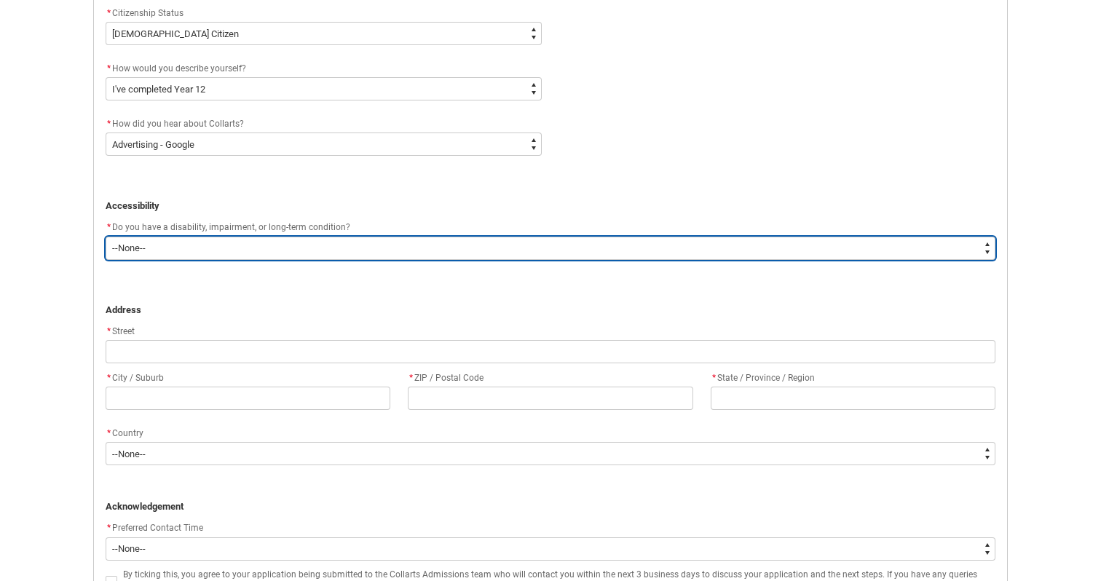
click at [330, 248] on select "--None-- Yes No" at bounding box center [551, 248] width 890 height 23
type lightning-select "No_TextChoice"
click at [106, 237] on select "--None-- Yes No" at bounding box center [551, 248] width 890 height 23
select select "No_TextChoice"
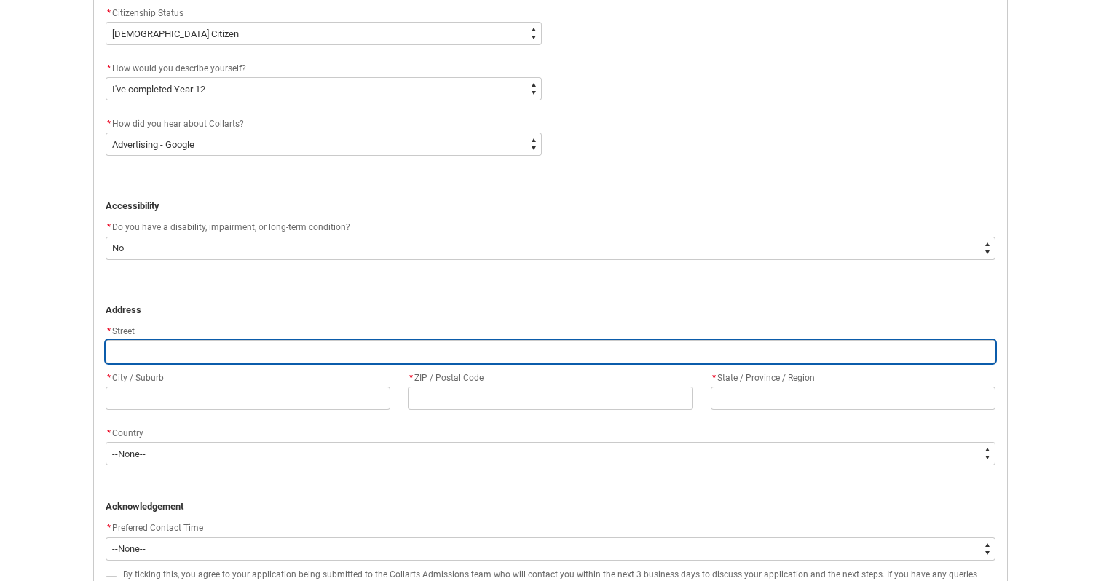
click at [267, 355] on input "REDU_Application_Form_for_Applicant flow" at bounding box center [551, 351] width 890 height 23
type lightning-primitive-input-simple "2"
type input "2"
type lightning-primitive-input-simple "21"
type input "21"
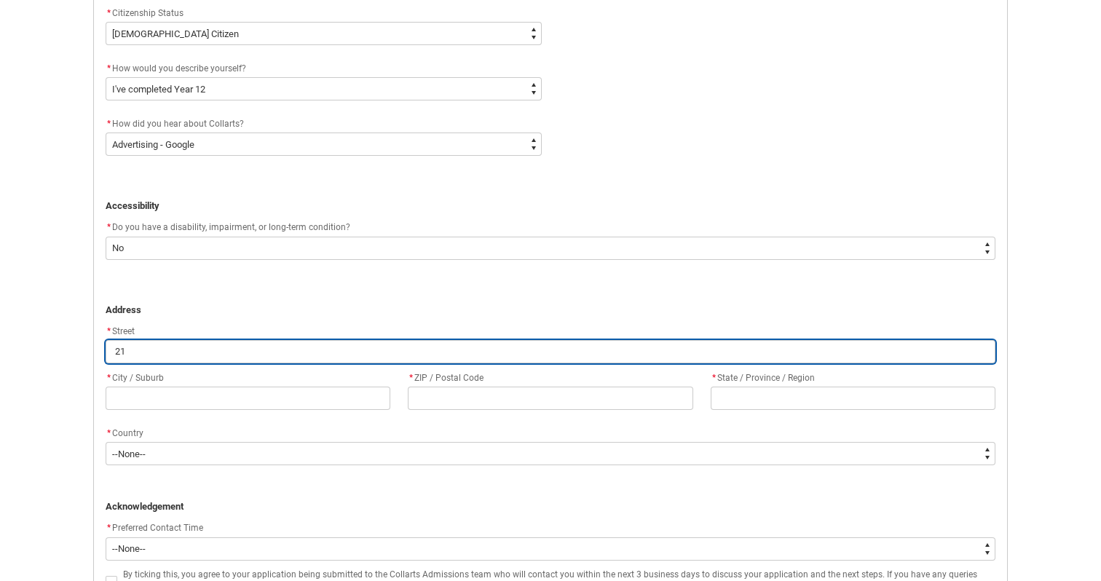
type lightning-primitive-input-simple "214"
type input "214"
type lightning-primitive-input-simple "214"
type input "214"
type lightning-primitive-input-simple "214 p"
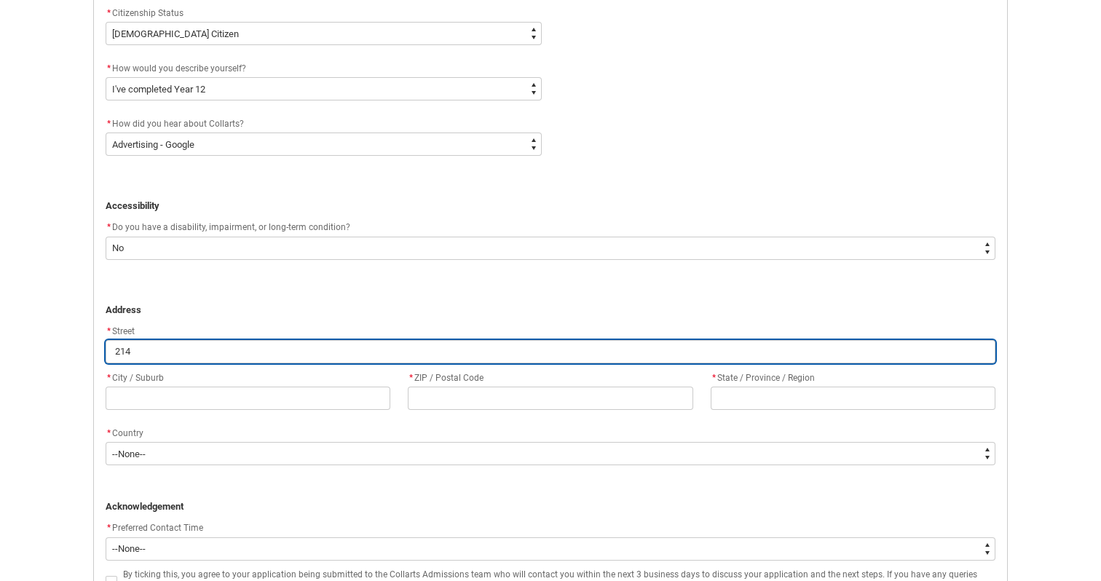
type input "214 p"
type lightning-primitive-input-simple "214 pa"
type input "214 pa"
type lightning-primitive-input-simple "214 par"
type input "214 par"
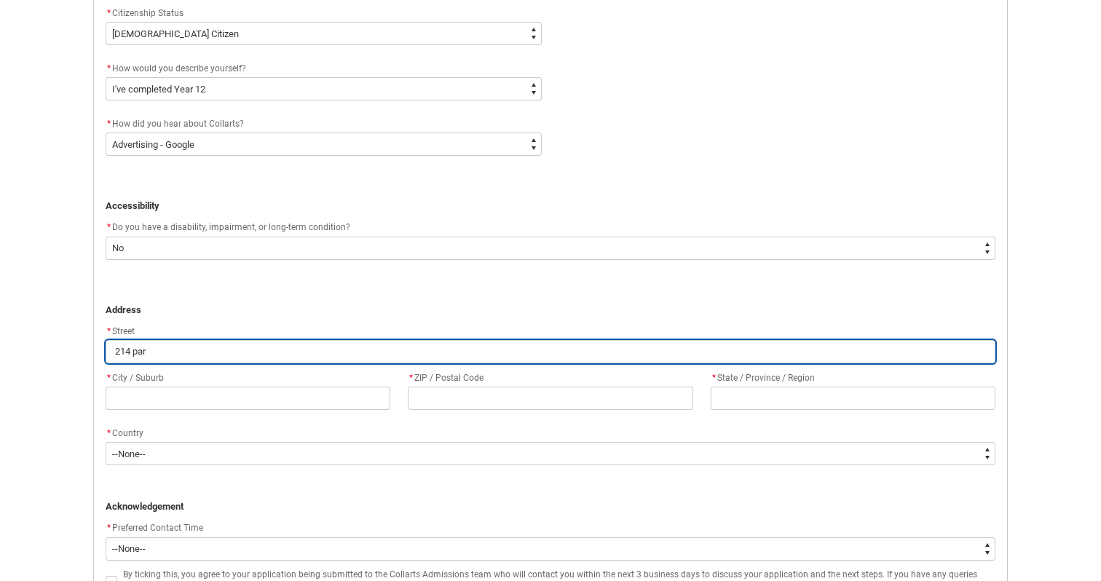
type lightning-primitive-input-simple "214 park"
type input "214 park"
type lightning-primitive-input-simple "214 parkw"
type input "214 parkw"
type lightning-primitive-input-simple "214 parkwa"
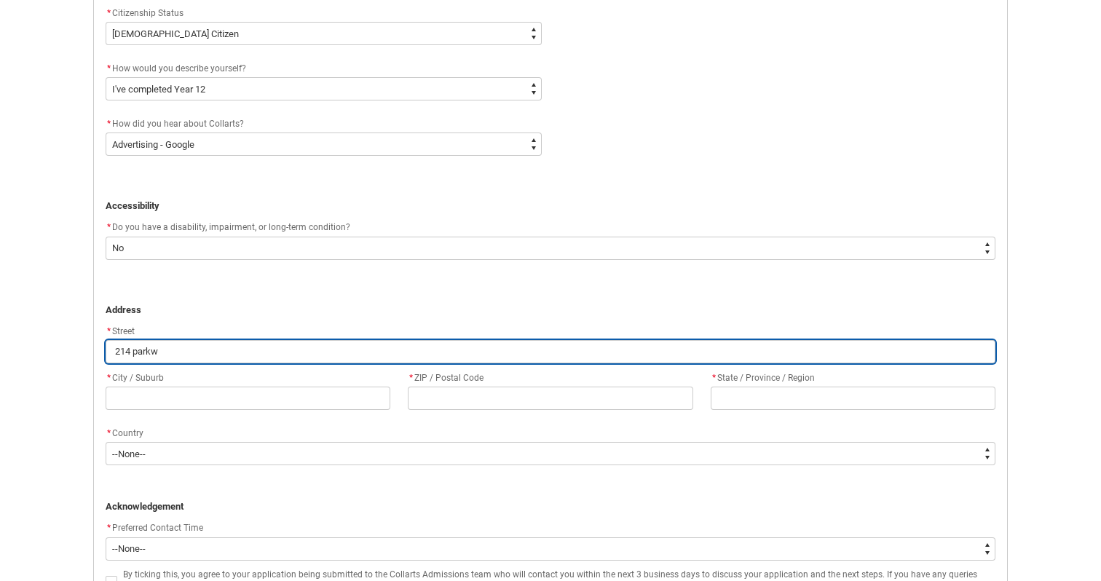
type input "214 parkwa"
type lightning-primitive-input-simple "[STREET_ADDRESS]"
type input "[STREET_ADDRESS]"
type lightning-primitive-input-simple "[STREET_ADDRESS]"
type input "[STREET_ADDRESS]"
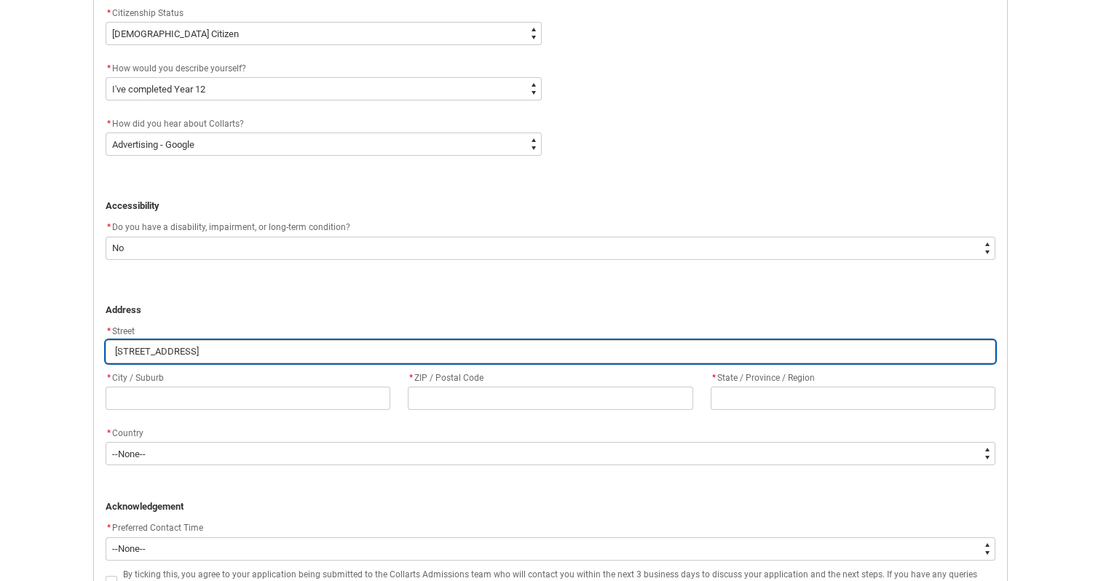
type lightning-primitive-input-simple "[STREET_ADDRESS]"
type input "[STREET_ADDRESS]"
type lightning-primitive-input-simple "[STREET_ADDRESS]"
type input "[STREET_ADDRESS]"
type lightning-primitive-input-simple "[STREET_ADDRESS]"
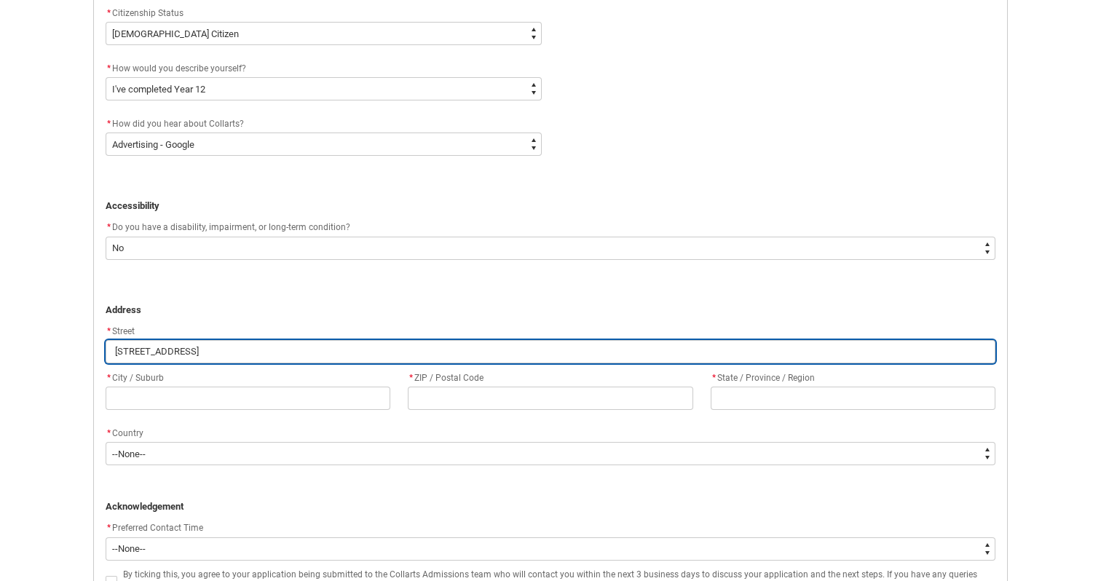
type input "[STREET_ADDRESS]"
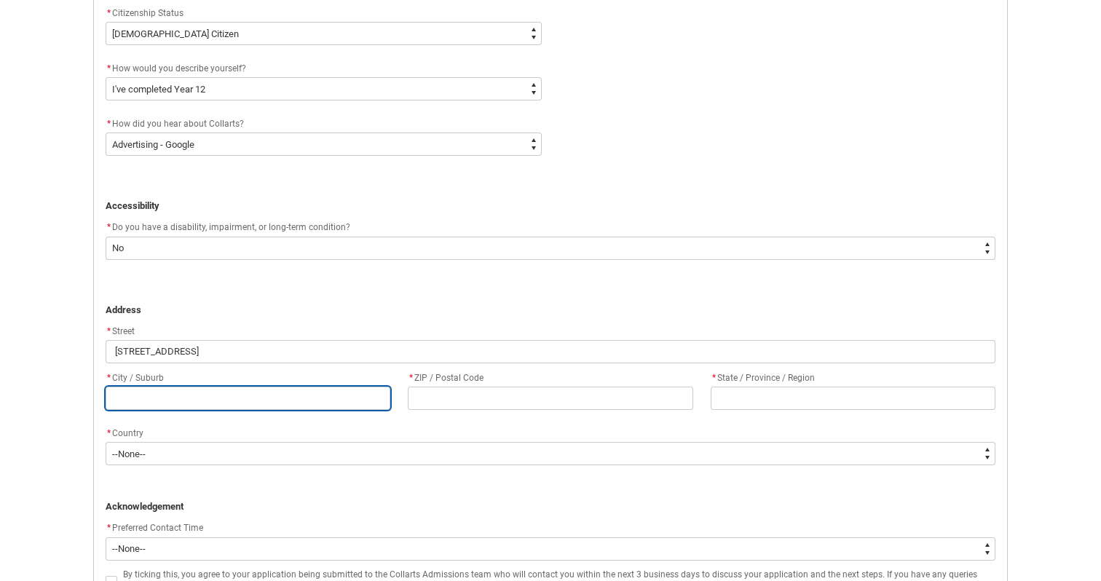
click at [269, 389] on input "REDU_Application_Form_for_Applicant flow" at bounding box center [248, 398] width 285 height 23
type lightning-primitive-input-simple "N"
type input "N"
type lightning-primitive-input-simple "Ne"
type input "Ne"
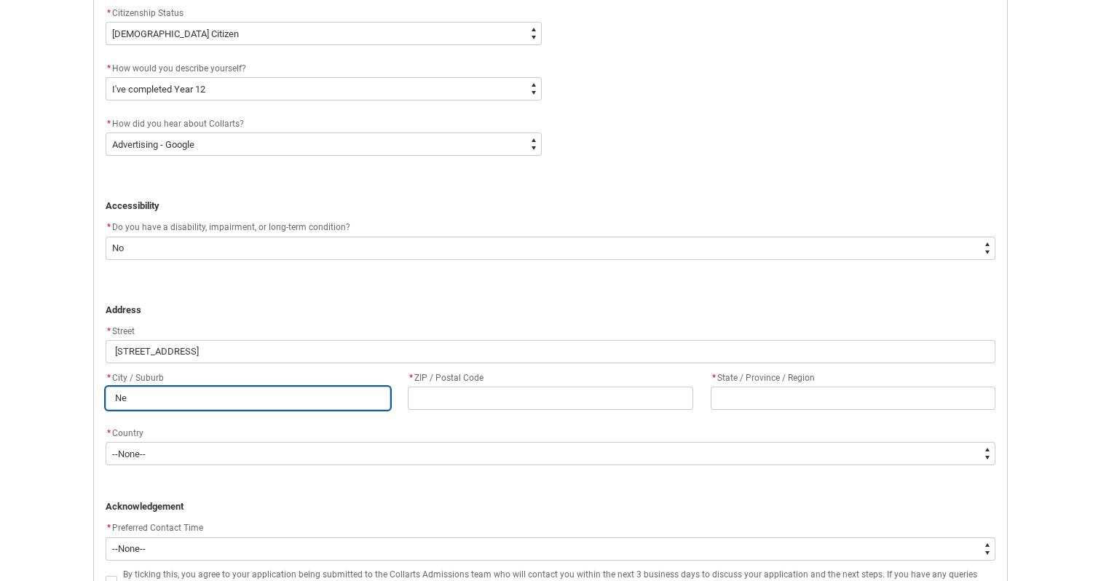
type lightning-primitive-input-simple "New"
type input "New"
type lightning-primitive-input-simple "Newc"
type input "Newc"
type lightning-primitive-input-simple "Newca"
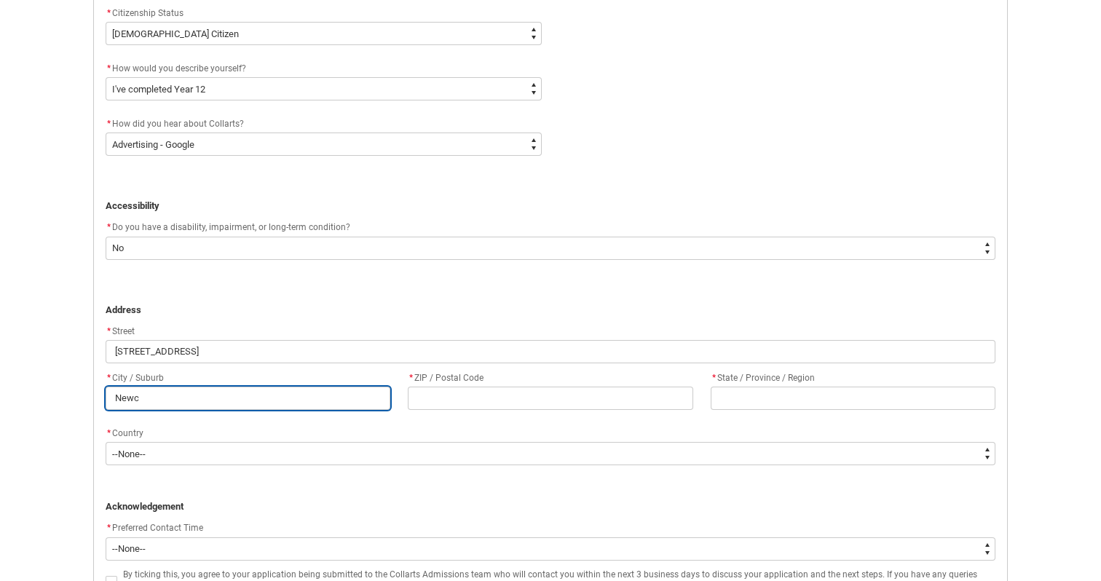
type input "Newca"
type lightning-primitive-input-simple "Newcas"
type input "Newcas"
type lightning-primitive-input-simple "Newcast"
type input "Newcast"
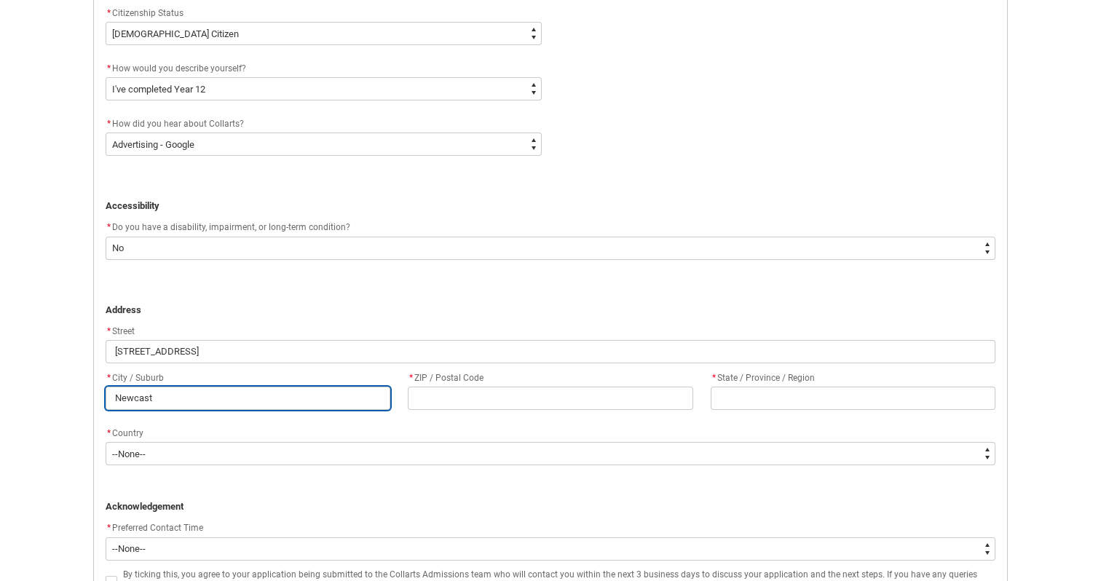
type lightning-primitive-input-simple "Newcastl"
type input "Newcastl"
type lightning-primitive-input-simple "[GEOGRAPHIC_DATA]"
type input "[GEOGRAPHIC_DATA]"
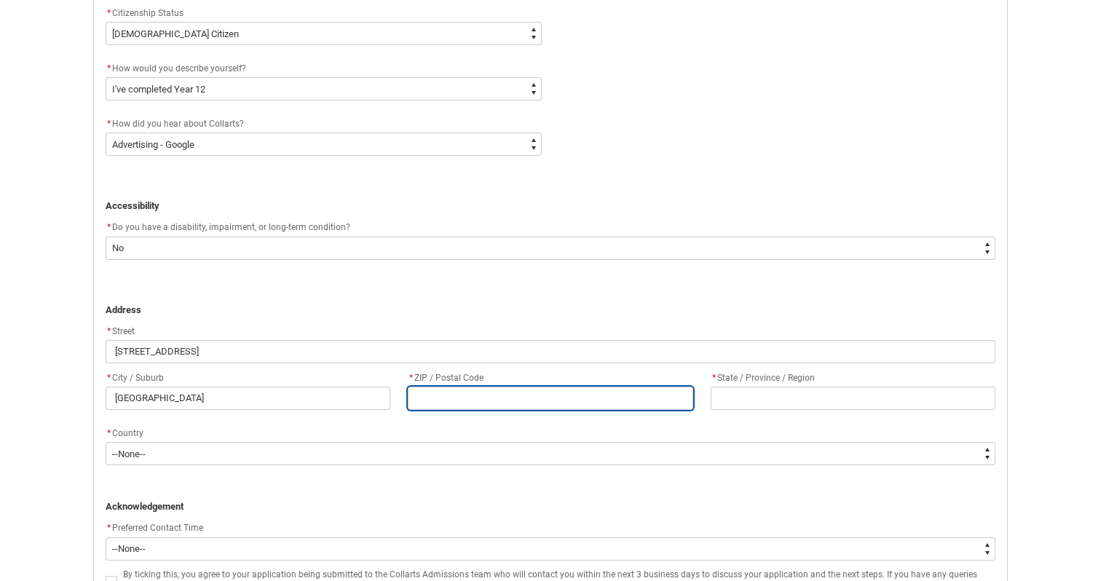
click at [465, 402] on input "REDU_Application_Form_for_Applicant flow" at bounding box center [550, 398] width 285 height 23
type lightning-primitive-input-simple "2"
type input "2"
type lightning-primitive-input-simple "23"
type input "23"
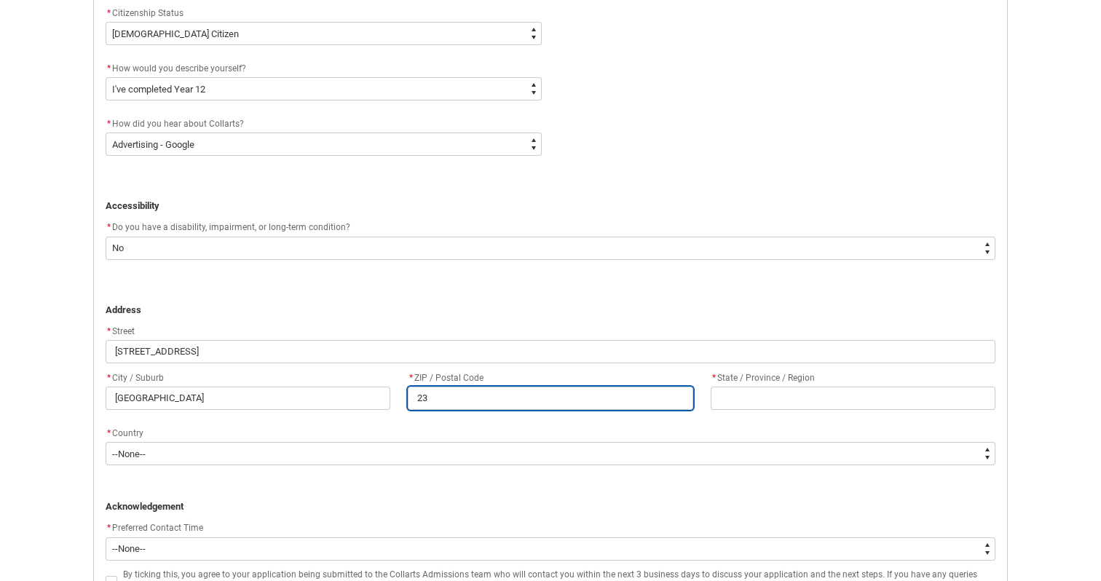
type lightning-primitive-input-simple "230"
type input "230"
type lightning-primitive-input-simple "2303"
type input "2303"
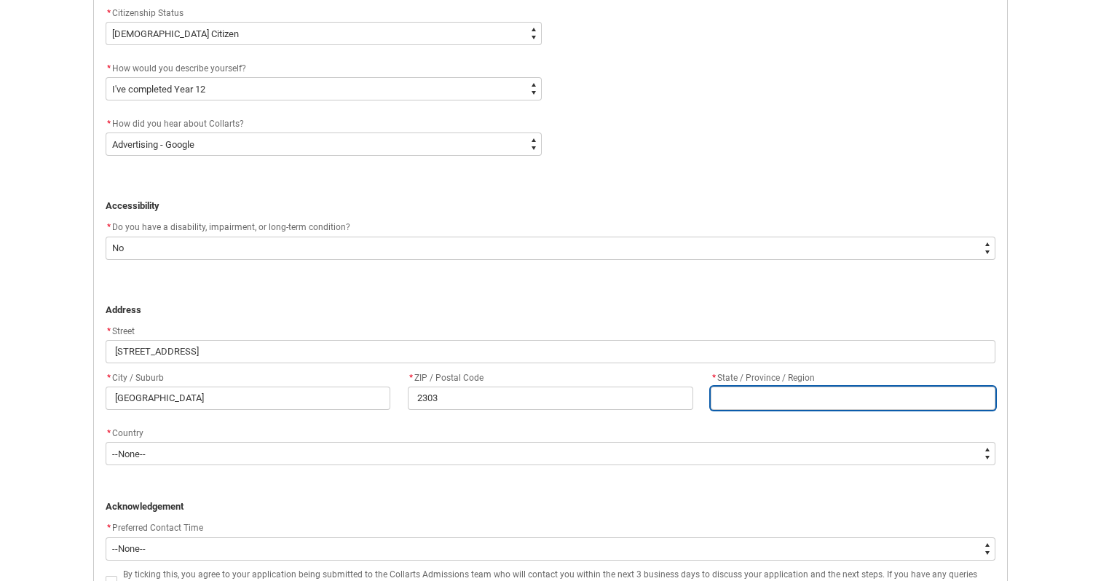
click at [817, 400] on input "REDU_Application_Form_for_Applicant flow" at bounding box center [853, 398] width 285 height 23
type lightning-primitive-input-simple "N"
type input "N"
type lightning-primitive-input-simple "NS"
type input "NS"
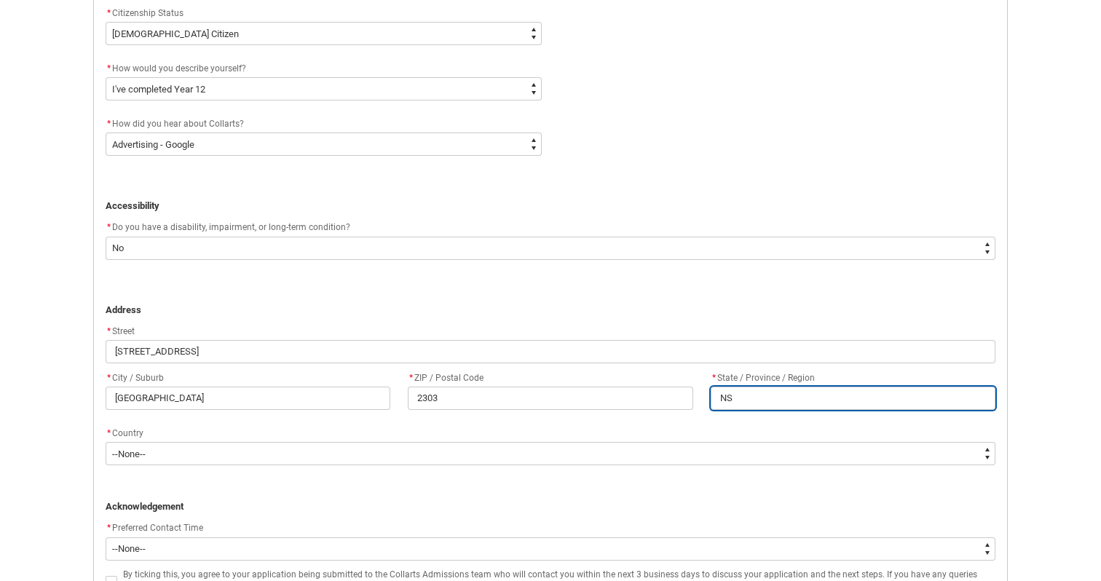
type lightning-primitive-input-simple "[GEOGRAPHIC_DATA]"
type input "[GEOGRAPHIC_DATA]"
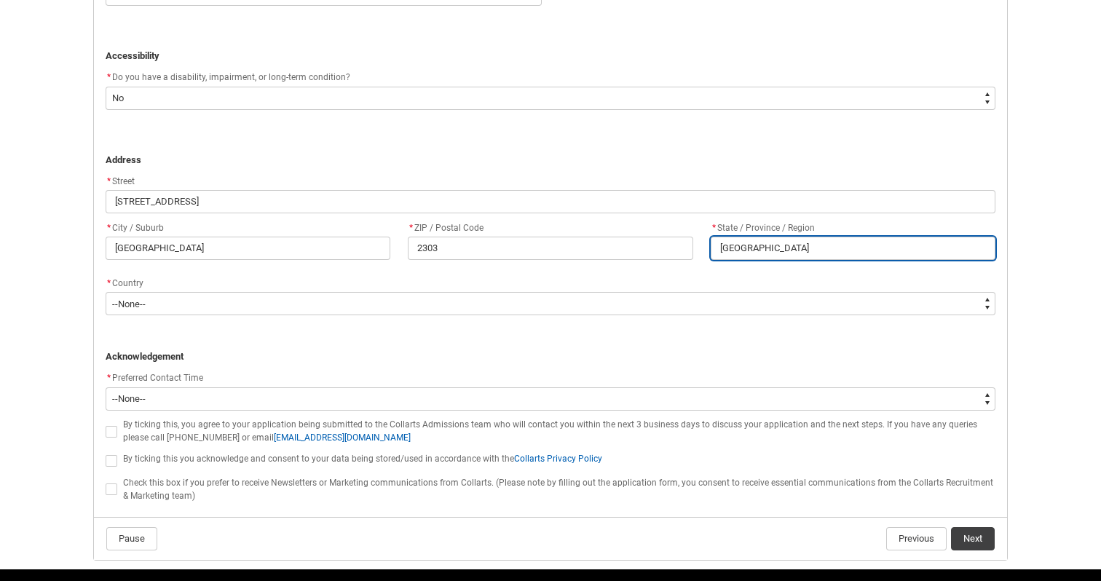
scroll to position [873, 0]
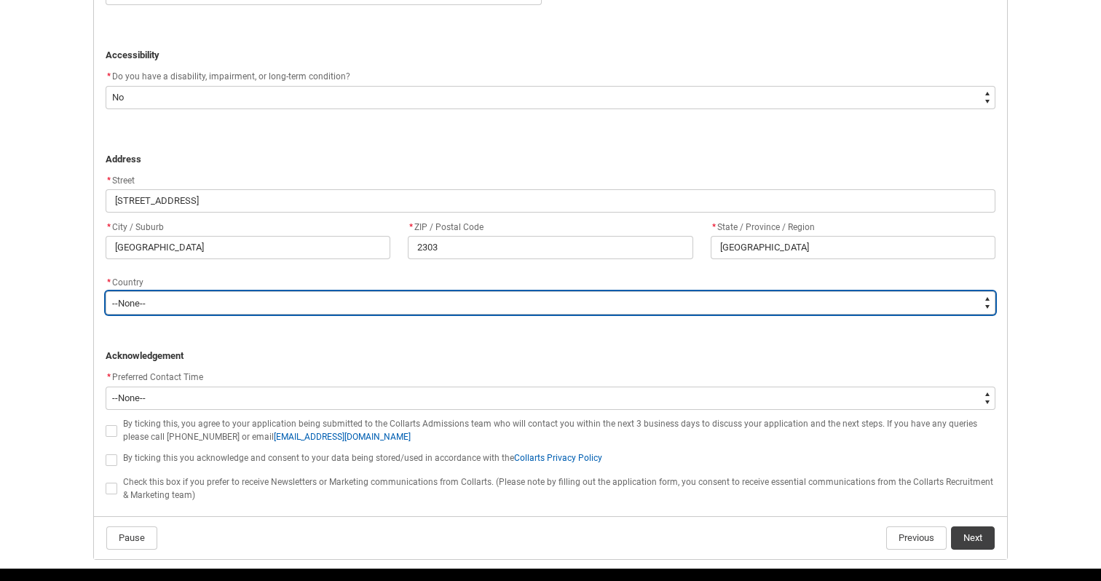
click at [577, 308] on select "--None-- [GEOGRAPHIC_DATA] ([GEOGRAPHIC_DATA]) [GEOGRAPHIC_DATA] [GEOGRAPHIC_DA…" at bounding box center [551, 302] width 890 height 23
type lightning-select "Country_Choice.1101"
click at [106, 291] on select "--None-- [GEOGRAPHIC_DATA] ([GEOGRAPHIC_DATA]) [GEOGRAPHIC_DATA] [GEOGRAPHIC_DA…" at bounding box center [551, 302] width 890 height 23
select select "Country_Choice.1101"
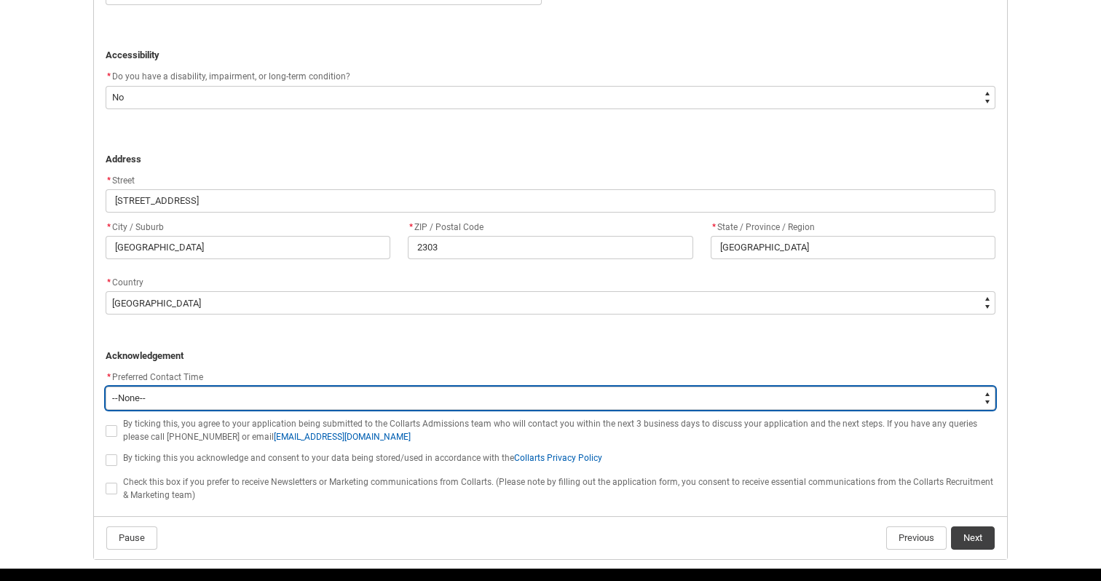
click at [151, 396] on select "--None-- Morning (9:00AM-12:00PM) Afternoon (12:00PM-5:00PM)" at bounding box center [551, 398] width 890 height 23
type lightning-select "P_Contact_Time_Afternoon"
click at [106, 387] on select "--None-- Morning (9:00AM-12:00PM) Afternoon (12:00PM-5:00PM)" at bounding box center [551, 398] width 890 height 23
select select "P_Contact_Time_Afternoon"
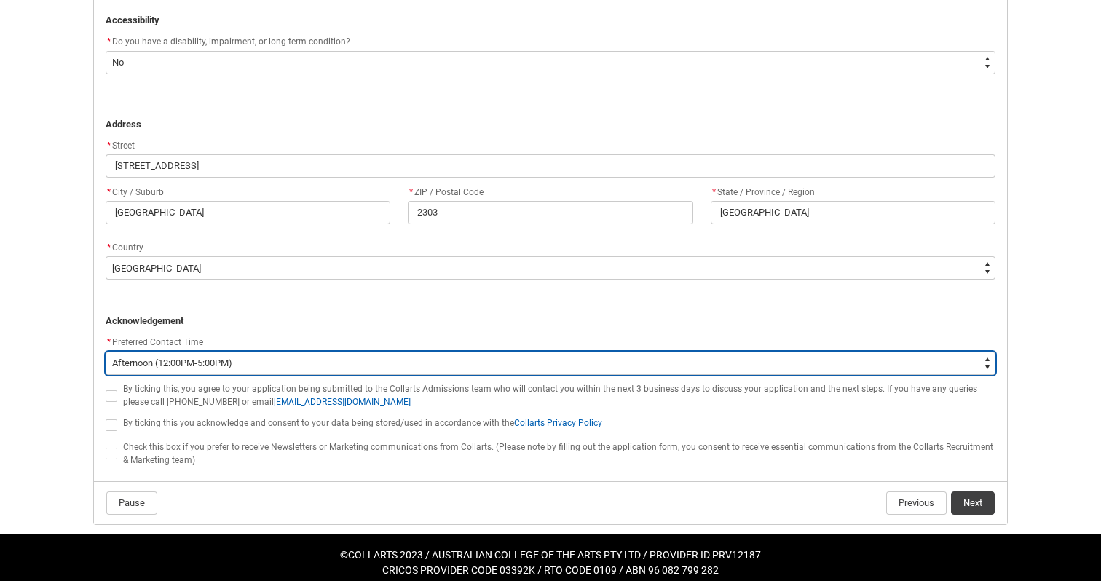
scroll to position [920, 0]
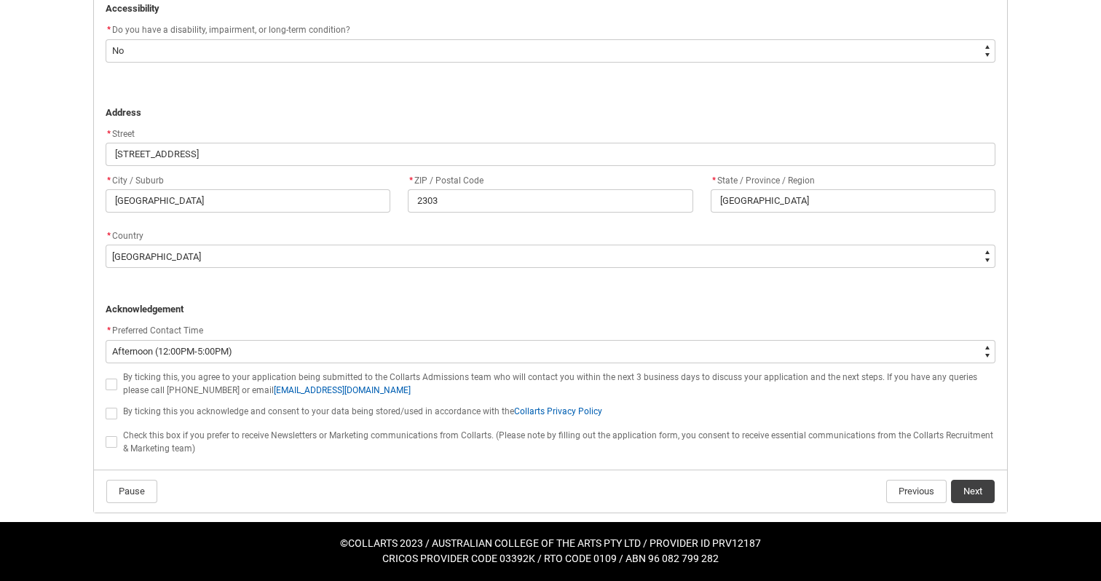
click at [111, 384] on span "REDU_Application_Form_for_Applicant flow" at bounding box center [112, 385] width 12 height 12
click at [106, 377] on input "REDU_Application_Form_for_Applicant flow" at bounding box center [105, 376] width 1 height 1
type lightning-input "true"
checkbox input "true"
click at [111, 411] on span "REDU_Application_Form_for_Applicant flow" at bounding box center [112, 414] width 12 height 12
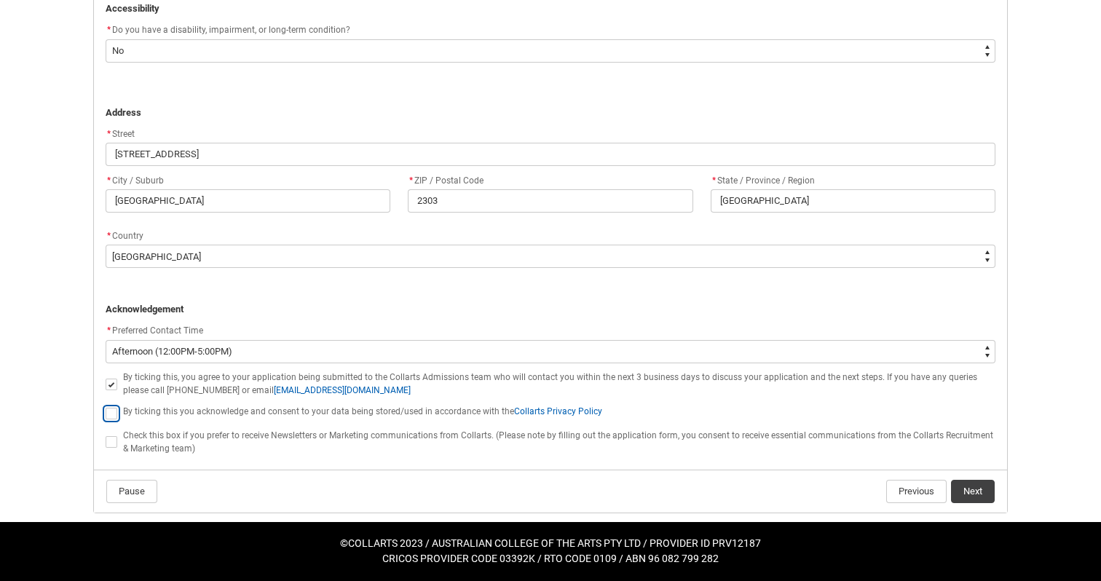
click at [106, 406] on input "REDU_Application_Form_for_Applicant flow" at bounding box center [105, 405] width 1 height 1
type lightning-input "true"
checkbox input "true"
click at [972, 492] on button "Next" at bounding box center [973, 491] width 44 height 23
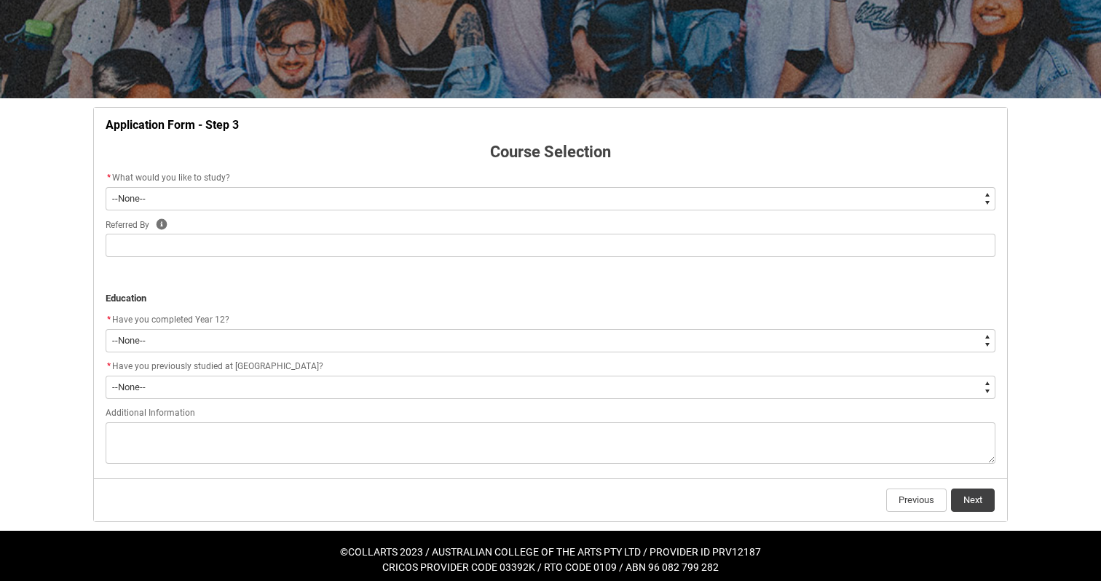
scroll to position [198, 0]
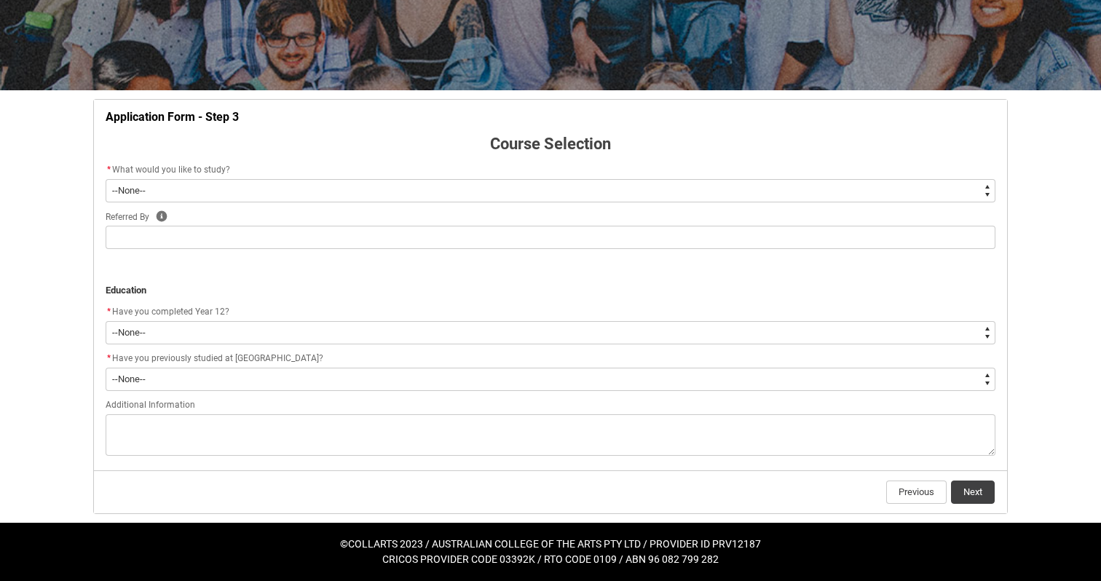
click at [167, 184] on select "--None-- Diploma Bachelor Post Graduate" at bounding box center [551, 190] width 890 height 23
type lightning-select "WhichDegree_Diploma"
click at [106, 179] on select "--None-- Diploma Bachelor Post Graduate" at bounding box center [551, 190] width 890 height 23
select select "WhichDegree_Diploma"
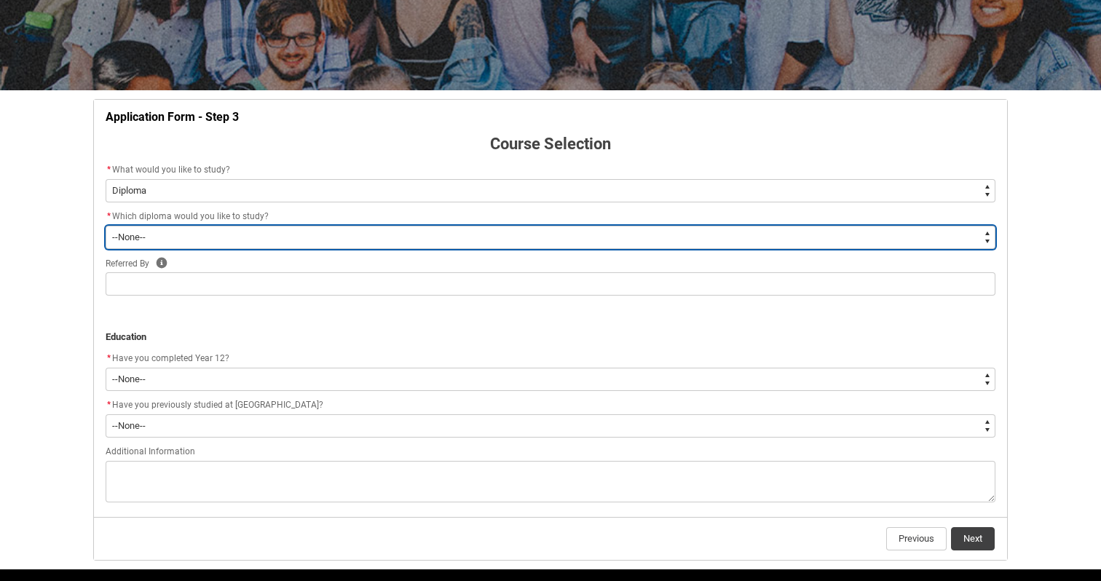
click at [163, 235] on select "--None-- Diploma of 2D Animation Diploma of Applied Business (Entertainment Man…" at bounding box center [551, 237] width 890 height 23
type lightning-select "ProgramChoice_Diploma.001I7000002TOGUIA4"
click at [106, 226] on select "--None-- Diploma of 2D Animation Diploma of Applied Business (Entertainment Man…" at bounding box center [551, 237] width 890 height 23
select select "ProgramChoice_Diploma.001I7000002TOGUIA4"
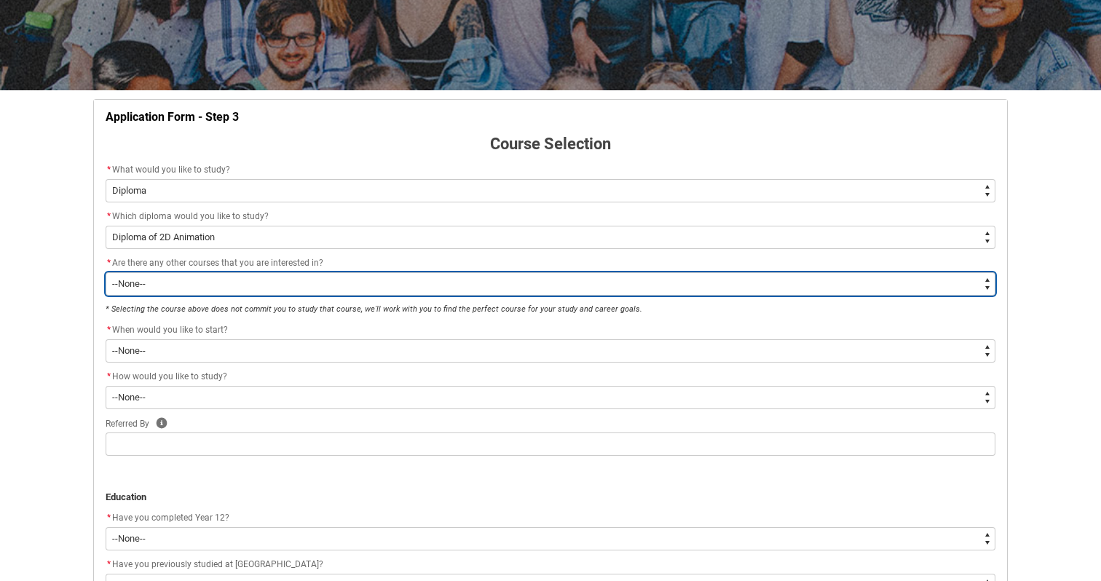
click at [170, 284] on select "--None-- Yes No" at bounding box center [551, 283] width 890 height 23
type lightning-select "Yes_TextChoice"
click at [106, 272] on select "--None-- Yes No" at bounding box center [551, 283] width 890 height 23
select select "Yes_TextChoice"
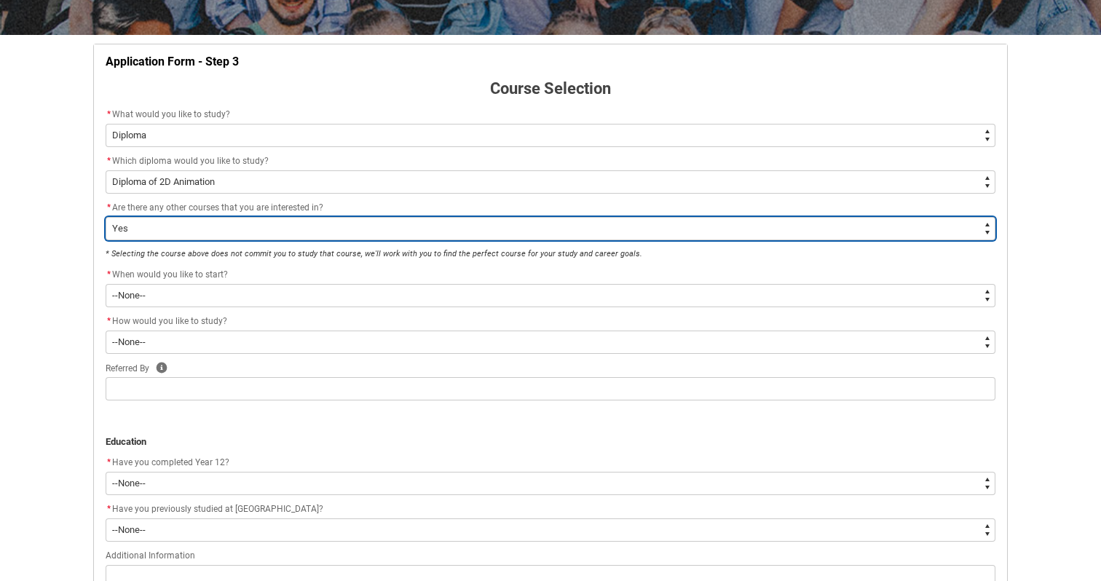
scroll to position [255, 0]
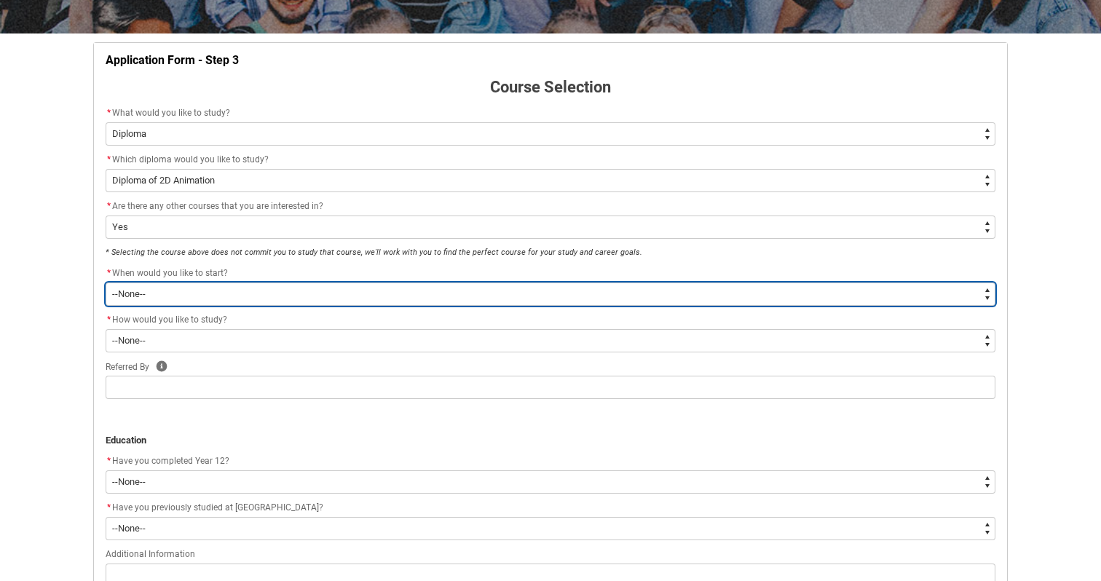
click at [180, 294] on select "--None-- Trimester 1 2026, starting [DATE]" at bounding box center [551, 294] width 890 height 23
type lightning-select "Starting_Term.a0pI70000004aTdIAI"
click at [106, 283] on select "--None-- Trimester 1 2026, starting [DATE]" at bounding box center [551, 294] width 890 height 23
select select "Starting_Term.a0pI70000004aTdIAI"
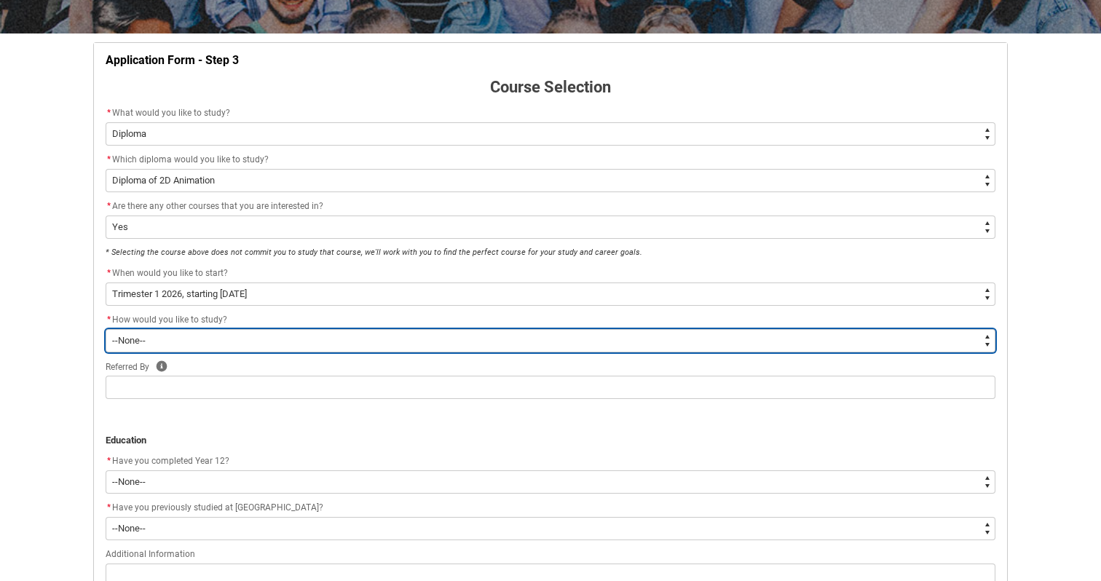
click at [178, 342] on select "--None-- On-campus Online" at bounding box center [551, 340] width 890 height 23
type lightning-select "WhichStudyMethod_OnCampus"
click at [106, 329] on select "--None-- On-campus Online" at bounding box center [551, 340] width 890 height 23
select select "WhichStudyMethod_OnCampus"
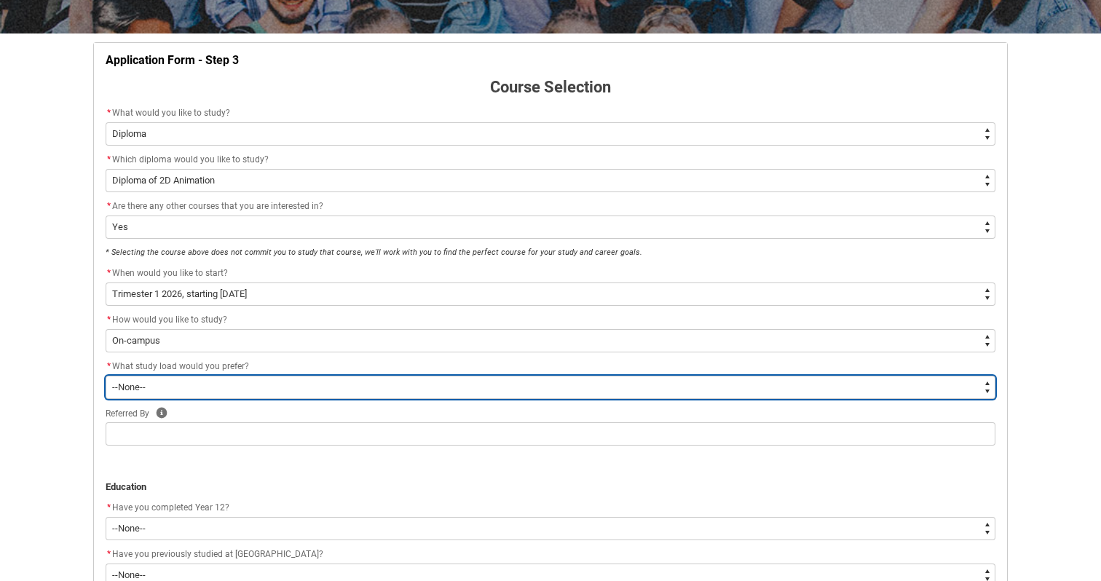
click at [178, 385] on select "--None-- Full-time Part-time" at bounding box center [551, 387] width 890 height 23
type lightning-select "WhichStudyLoad_PartTime"
click at [106, 376] on select "--None-- Full-time Part-time" at bounding box center [551, 387] width 890 height 23
select select "WhichStudyLoad_PartTime"
click at [163, 387] on select "--None-- Full-time Part-time" at bounding box center [551, 387] width 890 height 23
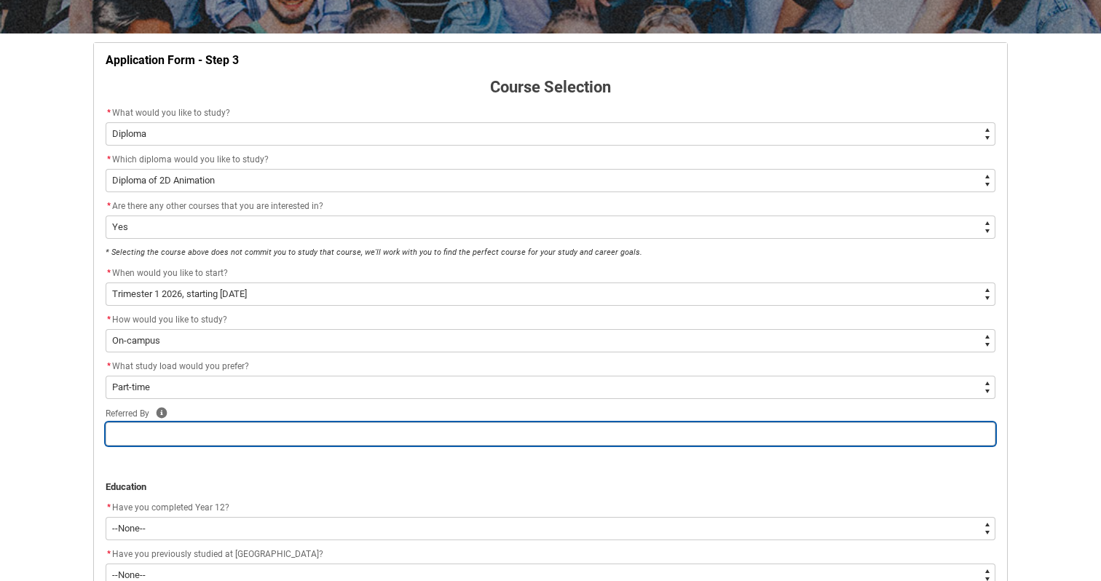
click at [157, 430] on input "REDU_Application_Form_for_Applicant flow" at bounding box center [551, 433] width 890 height 23
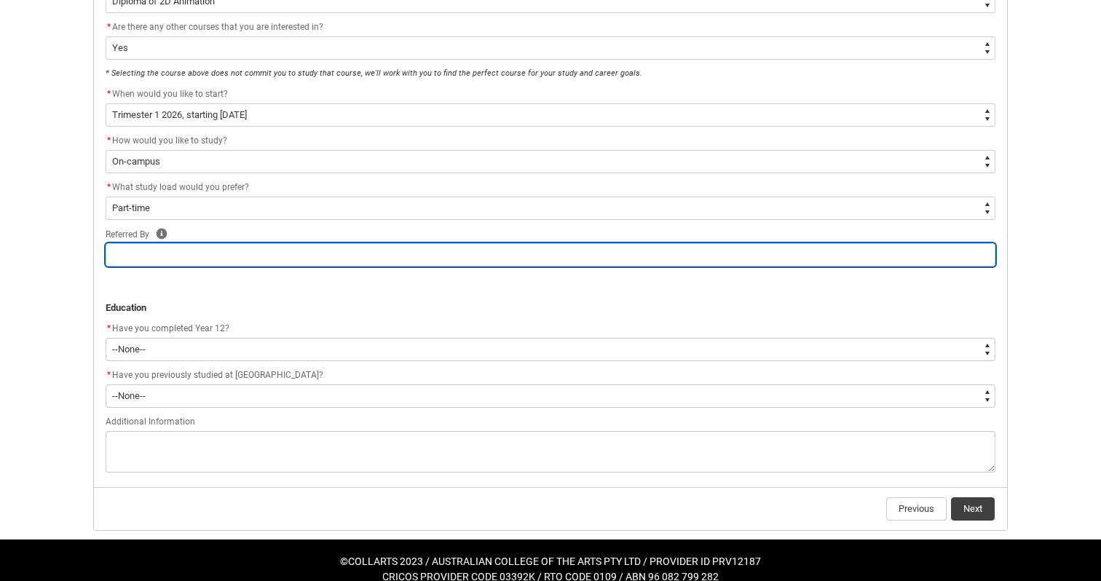
scroll to position [448, 0]
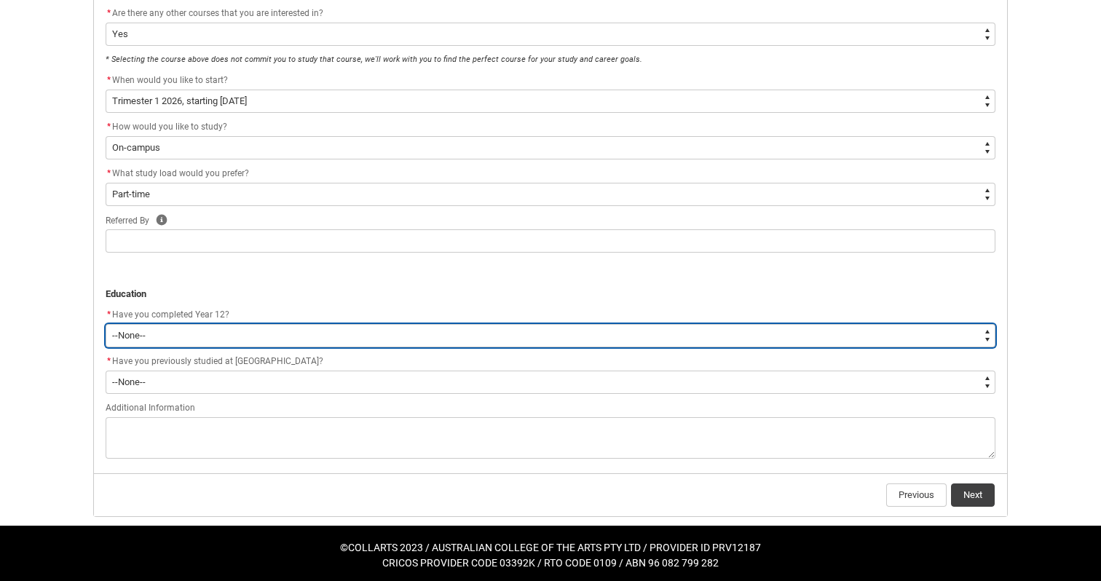
click at [149, 332] on select "--None-- Yes No Other" at bounding box center [551, 335] width 890 height 23
click at [106, 324] on select "--None-- Yes No Other" at bounding box center [551, 335] width 890 height 23
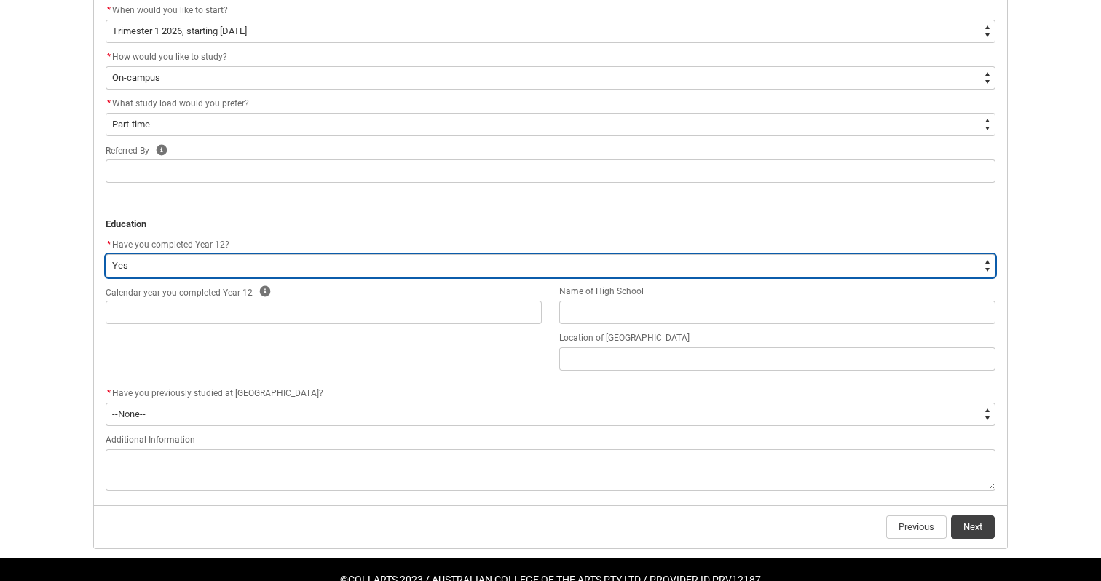
scroll to position [531, 0]
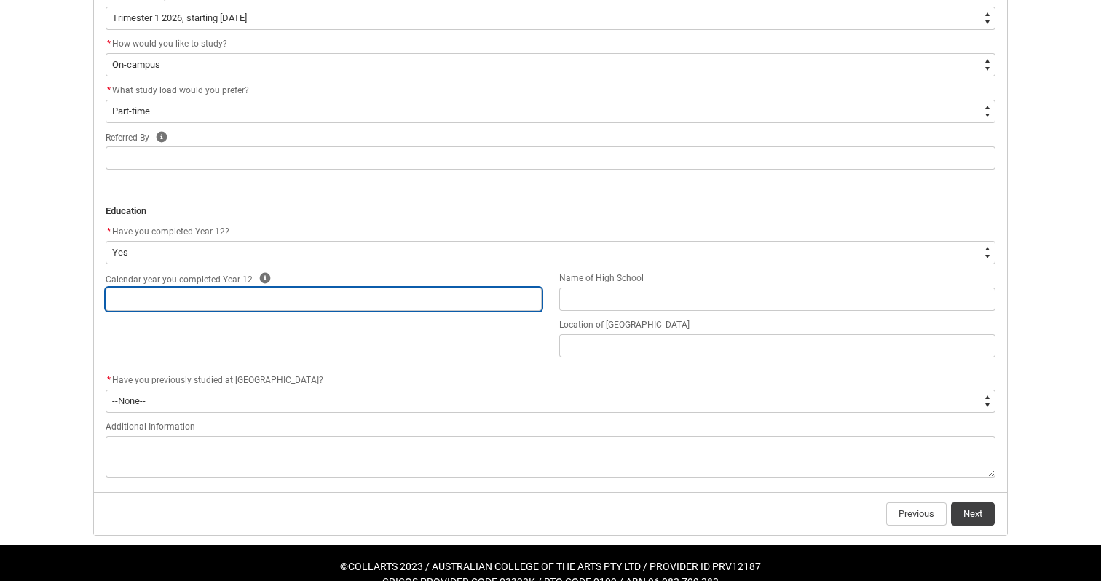
click at [181, 300] on input "REDU_Application_Form_for_Applicant flow" at bounding box center [324, 299] width 436 height 23
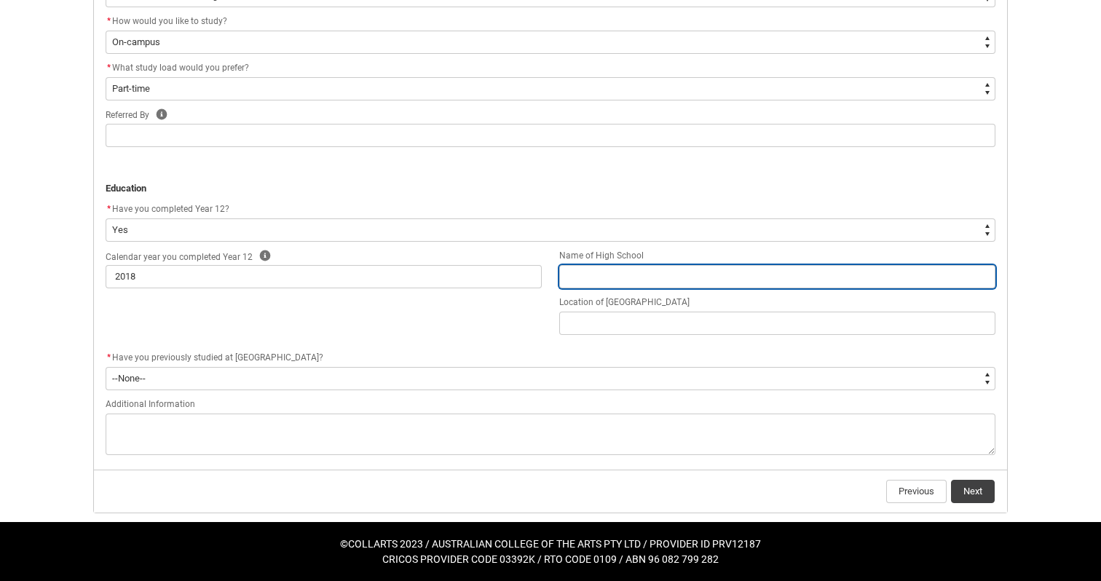
click at [575, 281] on input "REDU_Application_Form_for_Applicant flow" at bounding box center [777, 276] width 436 height 23
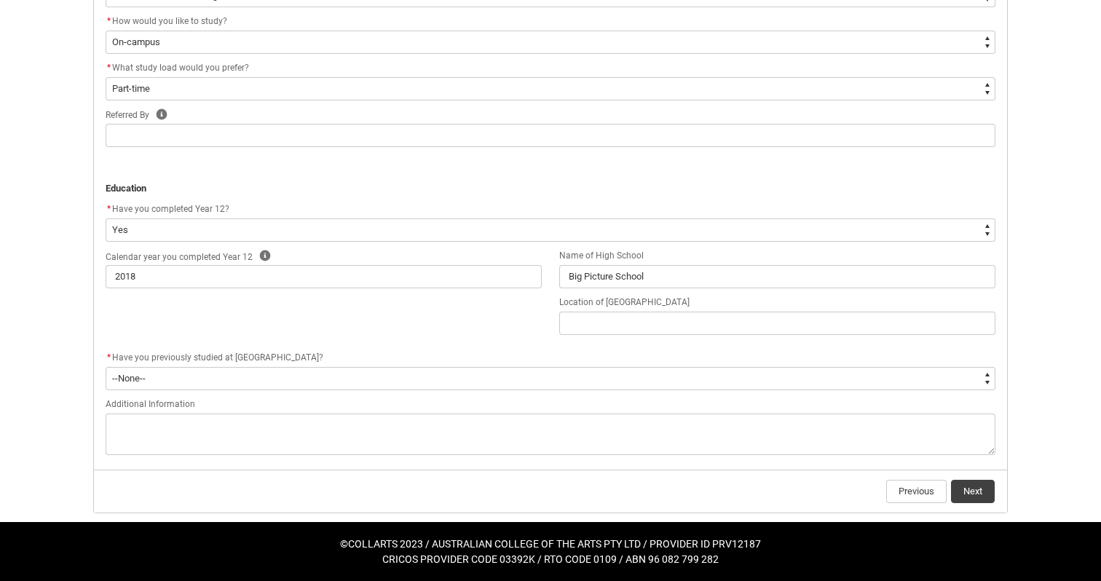
click at [658, 339] on flowruntime-screen-field "Location of [GEOGRAPHIC_DATA]" at bounding box center [778, 317] width 454 height 47
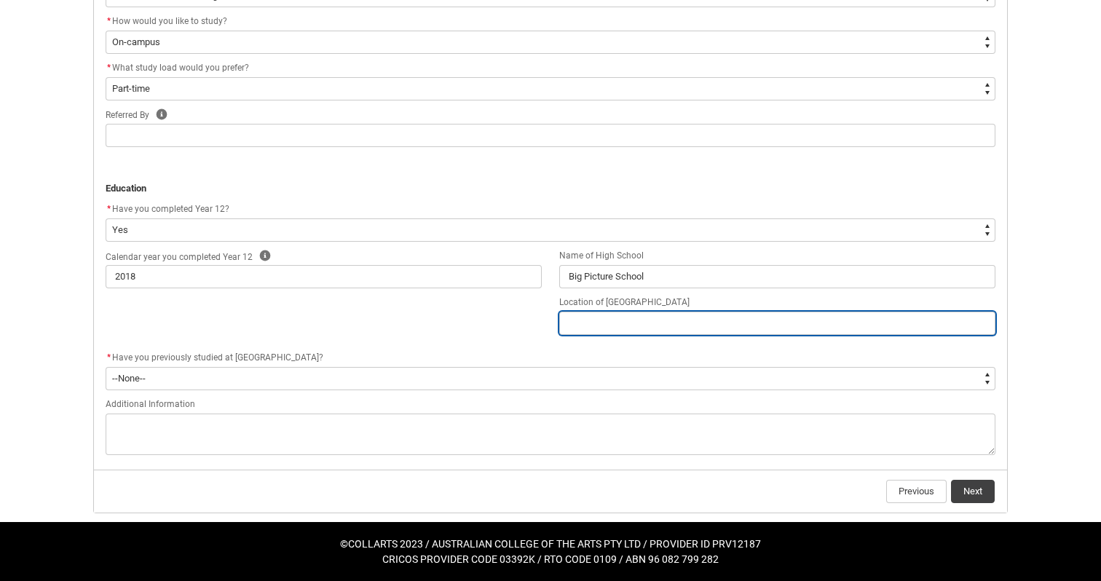
click at [642, 328] on input "REDU_Application_Form_for_Applicant flow" at bounding box center [777, 323] width 436 height 23
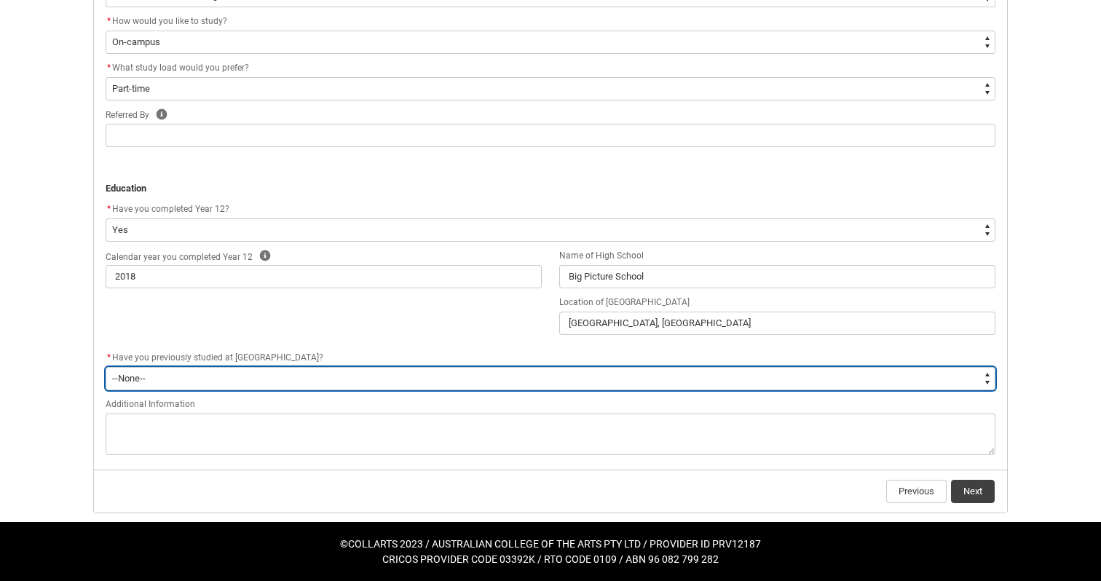
click at [454, 374] on select "--None-- Yes No" at bounding box center [551, 378] width 890 height 23
click at [106, 367] on select "--None-- Yes No" at bounding box center [551, 378] width 890 height 23
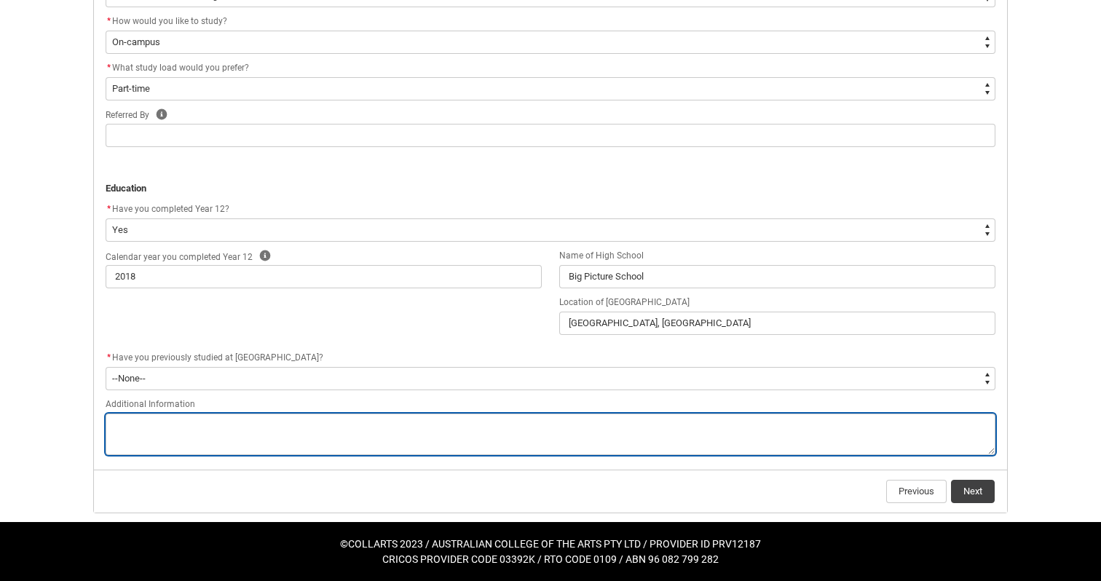
click at [402, 421] on textarea "REDU_Application_Form_for_Applicant flow" at bounding box center [551, 435] width 890 height 42
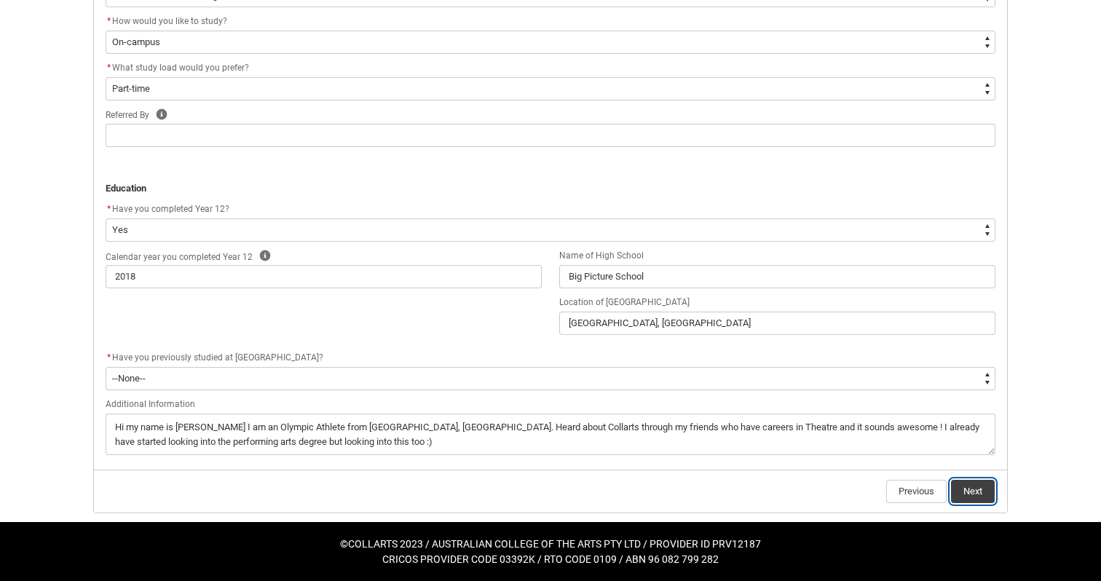
click at [966, 487] on button "Next" at bounding box center [973, 491] width 44 height 23
